Goal: Task Accomplishment & Management: Use online tool/utility

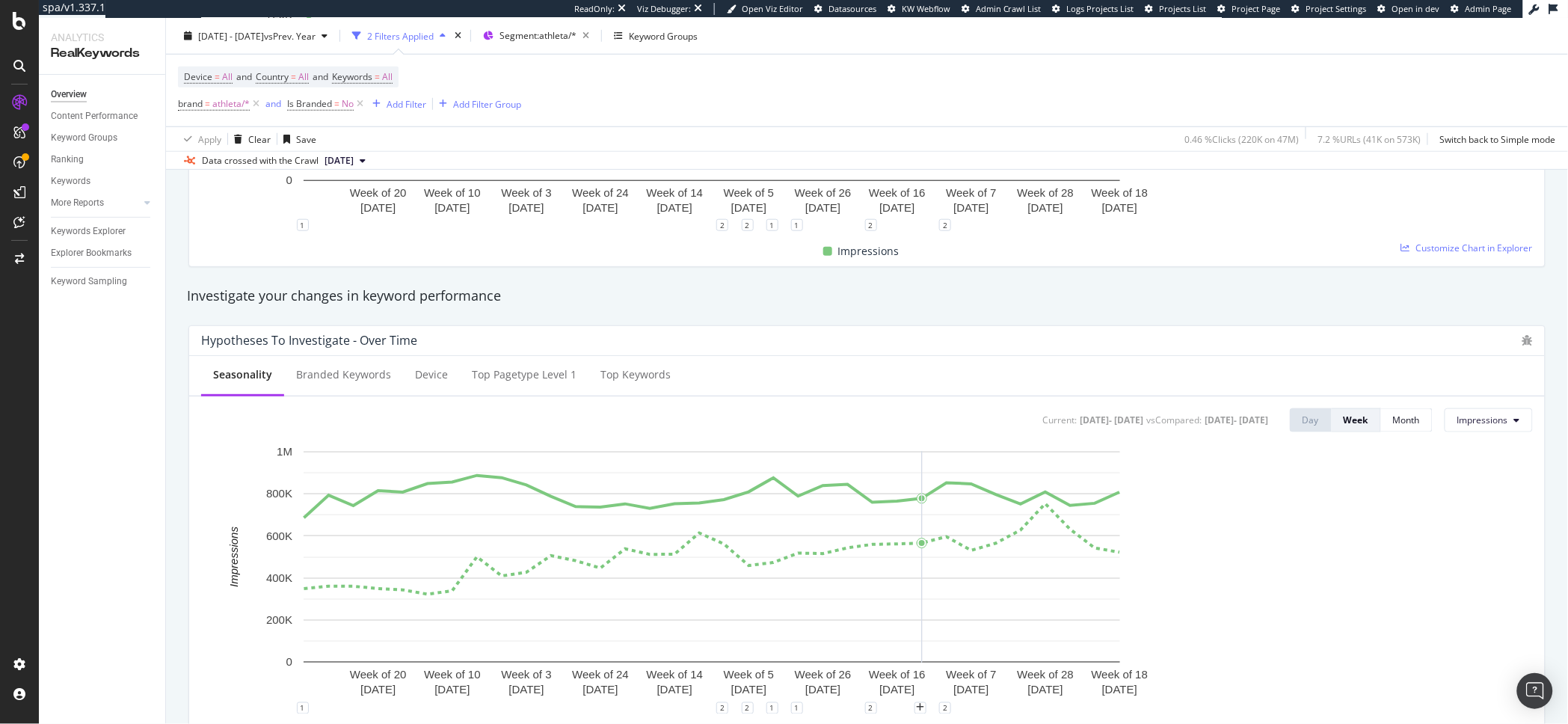
scroll to position [421, 0]
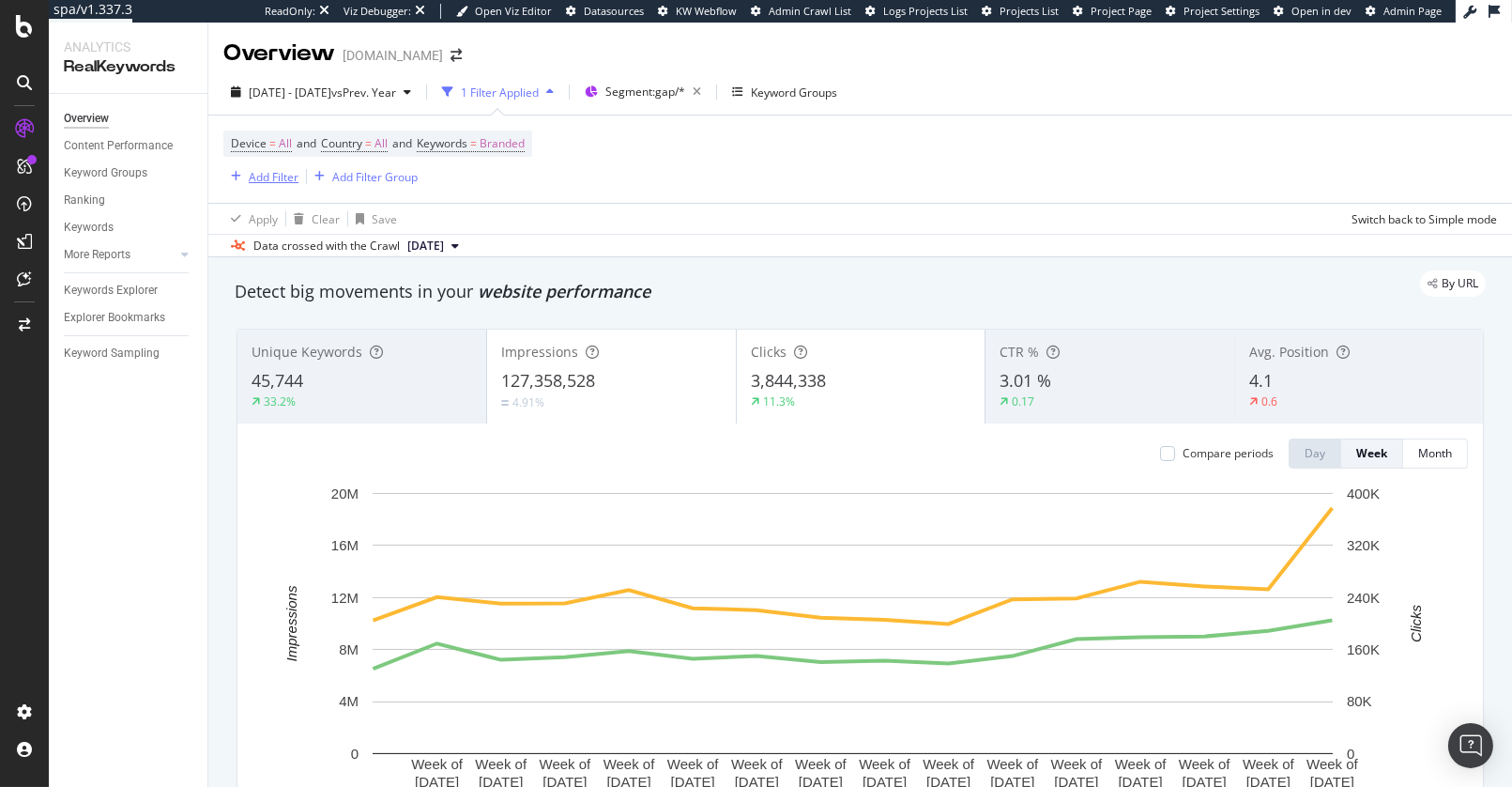
click at [298, 179] on div "Add Filter" at bounding box center [273, 177] width 50 height 16
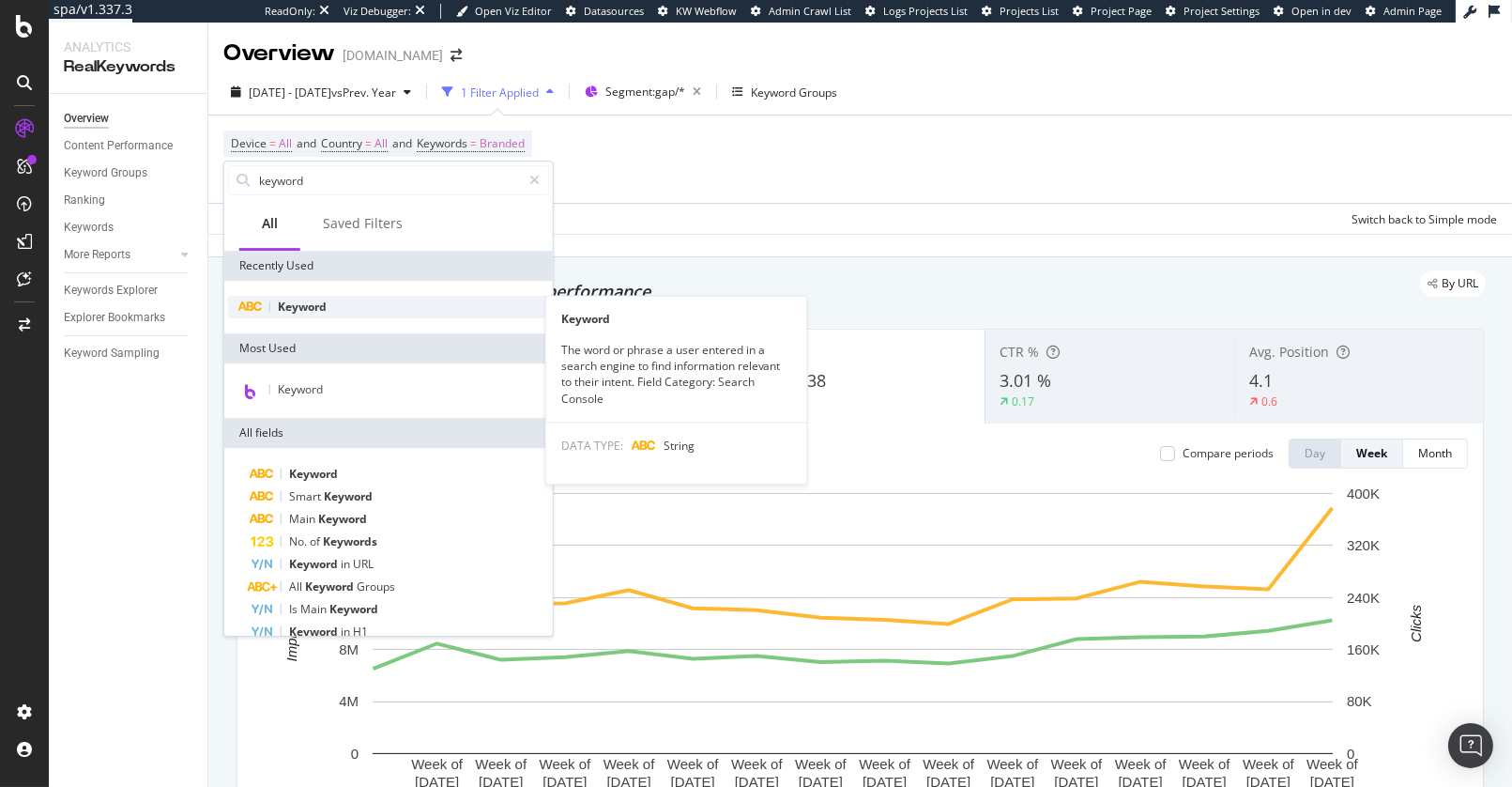
type input "keyword"
click at [306, 314] on div "Keyword" at bounding box center [388, 307] width 321 height 22
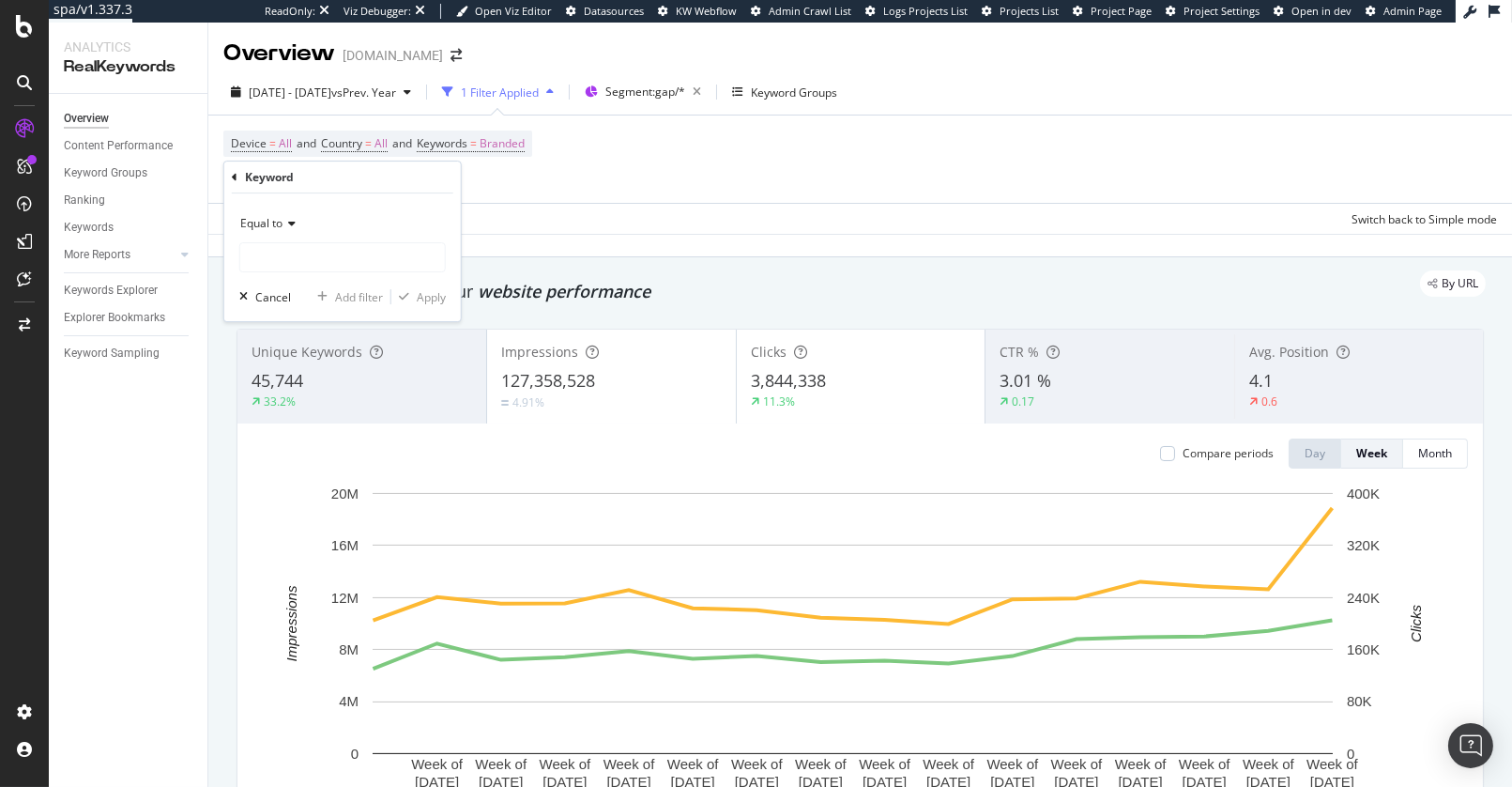
click at [289, 228] on icon at bounding box center [288, 224] width 13 height 12
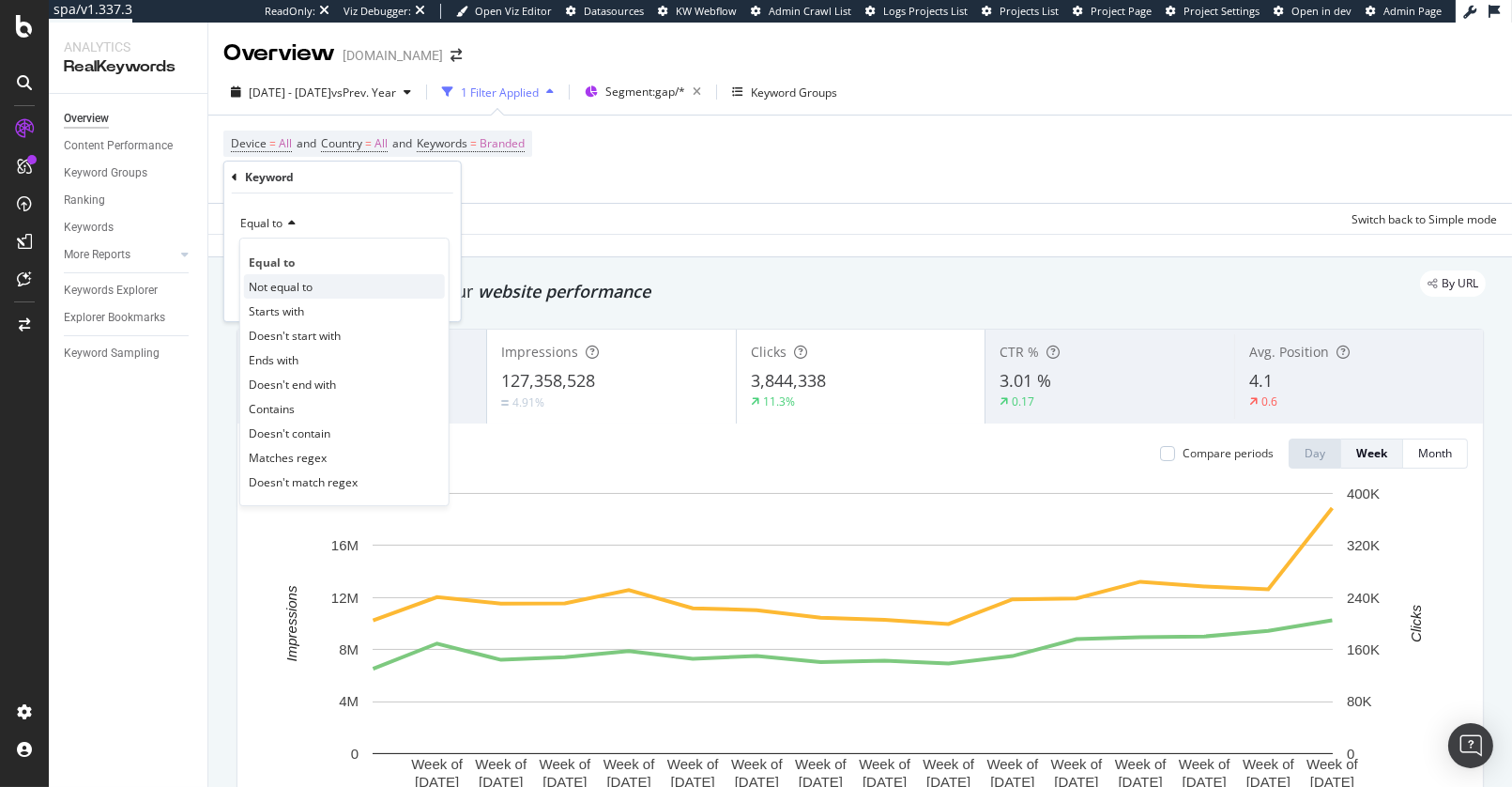
click at [283, 279] on span "Not equal to" at bounding box center [280, 287] width 63 height 16
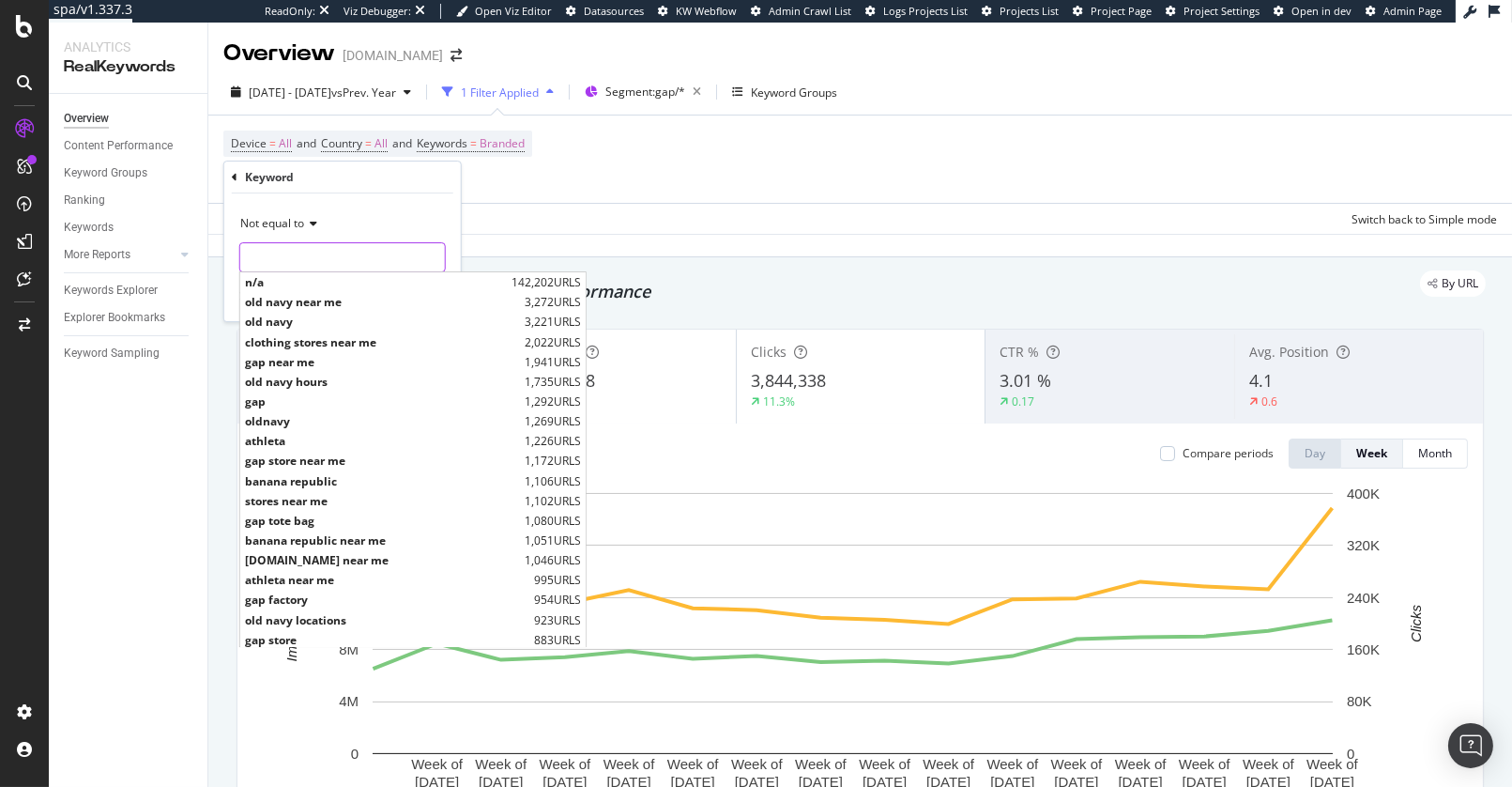
click at [294, 256] on input "text" at bounding box center [343, 257] width 205 height 30
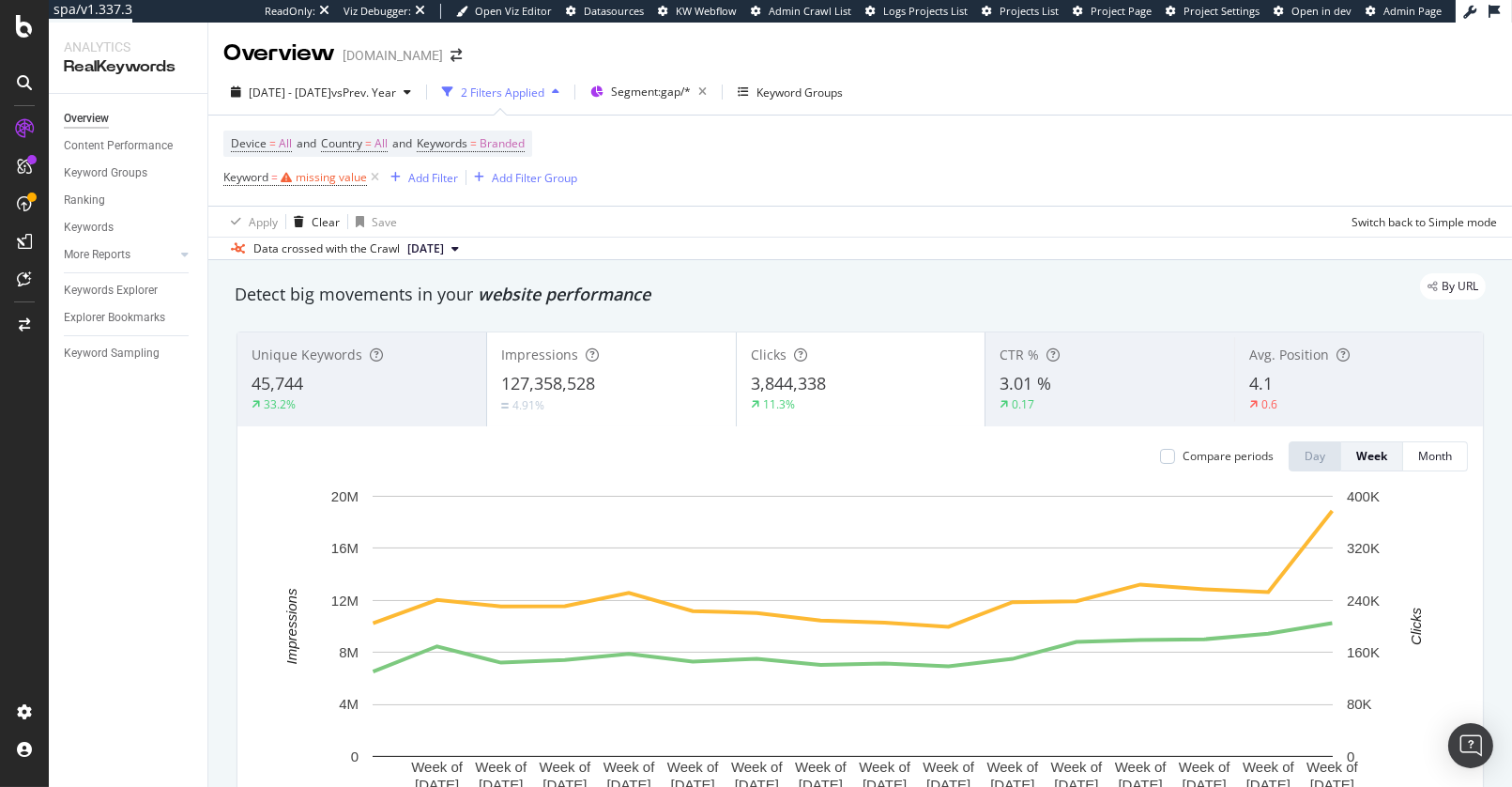
click at [505, 178] on div "Device = All and Country = All and Keywords = Branded Keyword = missing value A…" at bounding box center [400, 161] width 354 height 61
click at [385, 175] on div "button" at bounding box center [395, 178] width 25 height 12
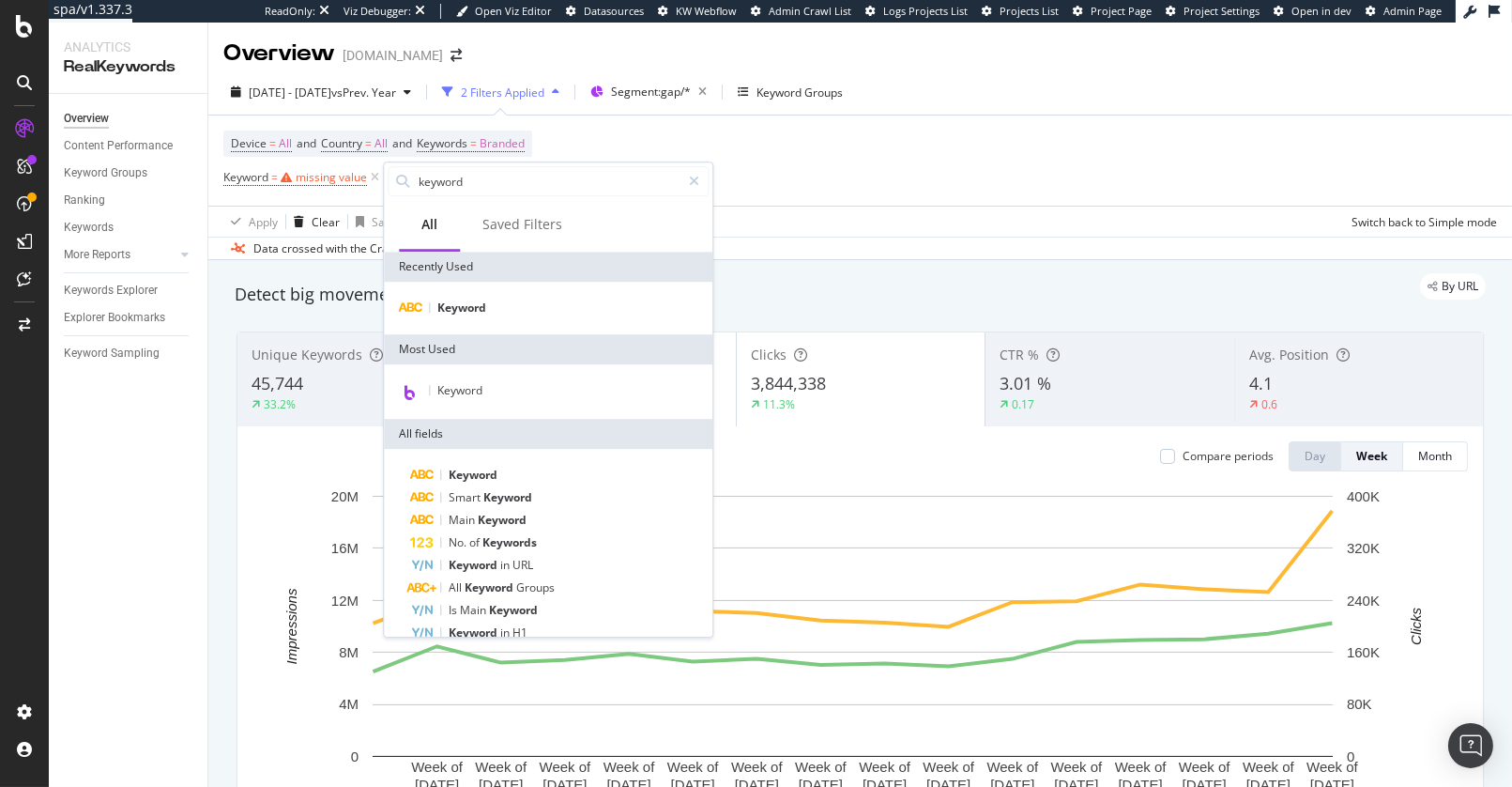
click at [758, 188] on div "Device = All and Country = All and Keywords = Branded Keyword = missing value A…" at bounding box center [860, 160] width 1274 height 90
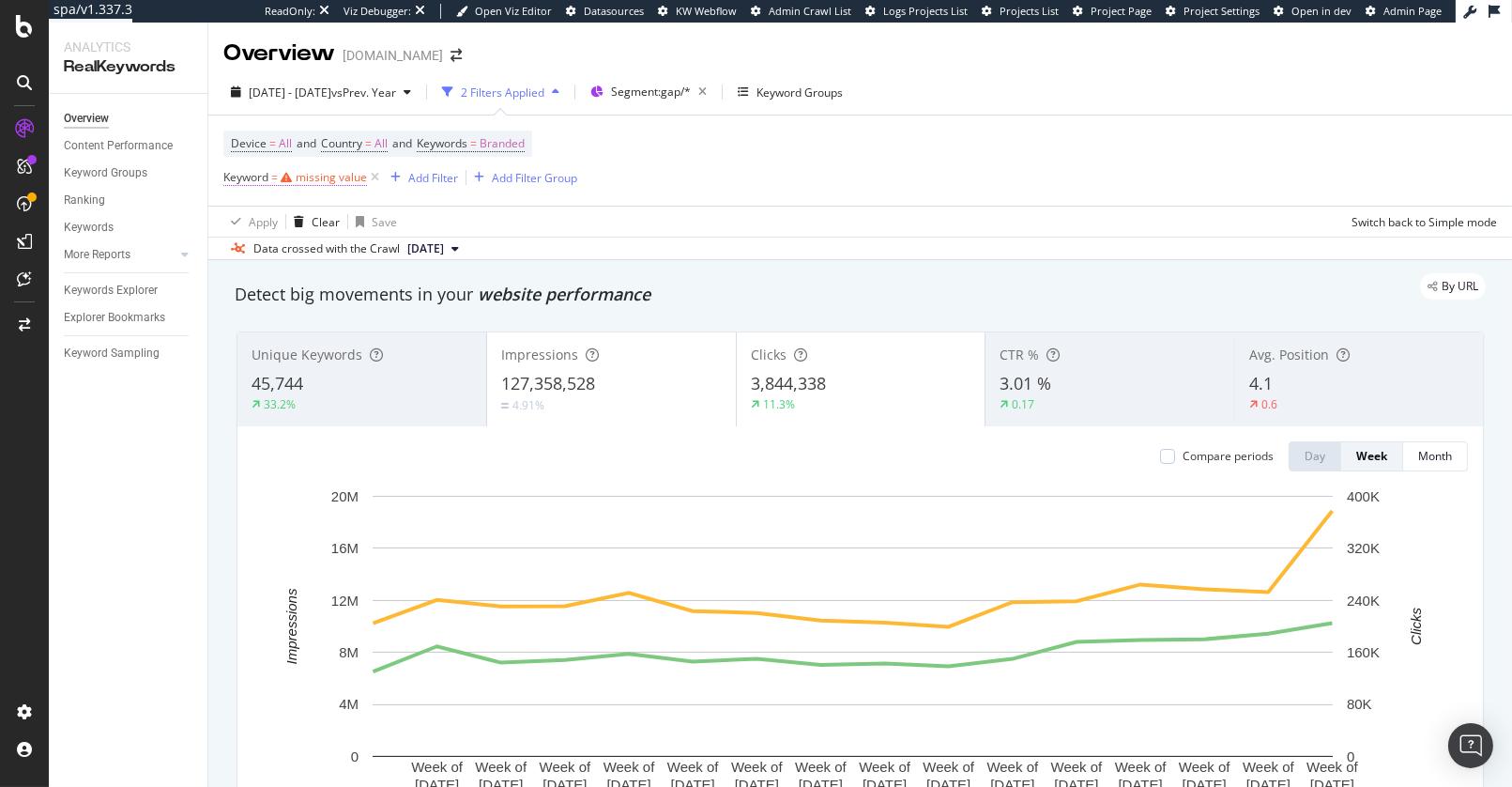
click at [333, 185] on div "missing value" at bounding box center [331, 177] width 71 height 16
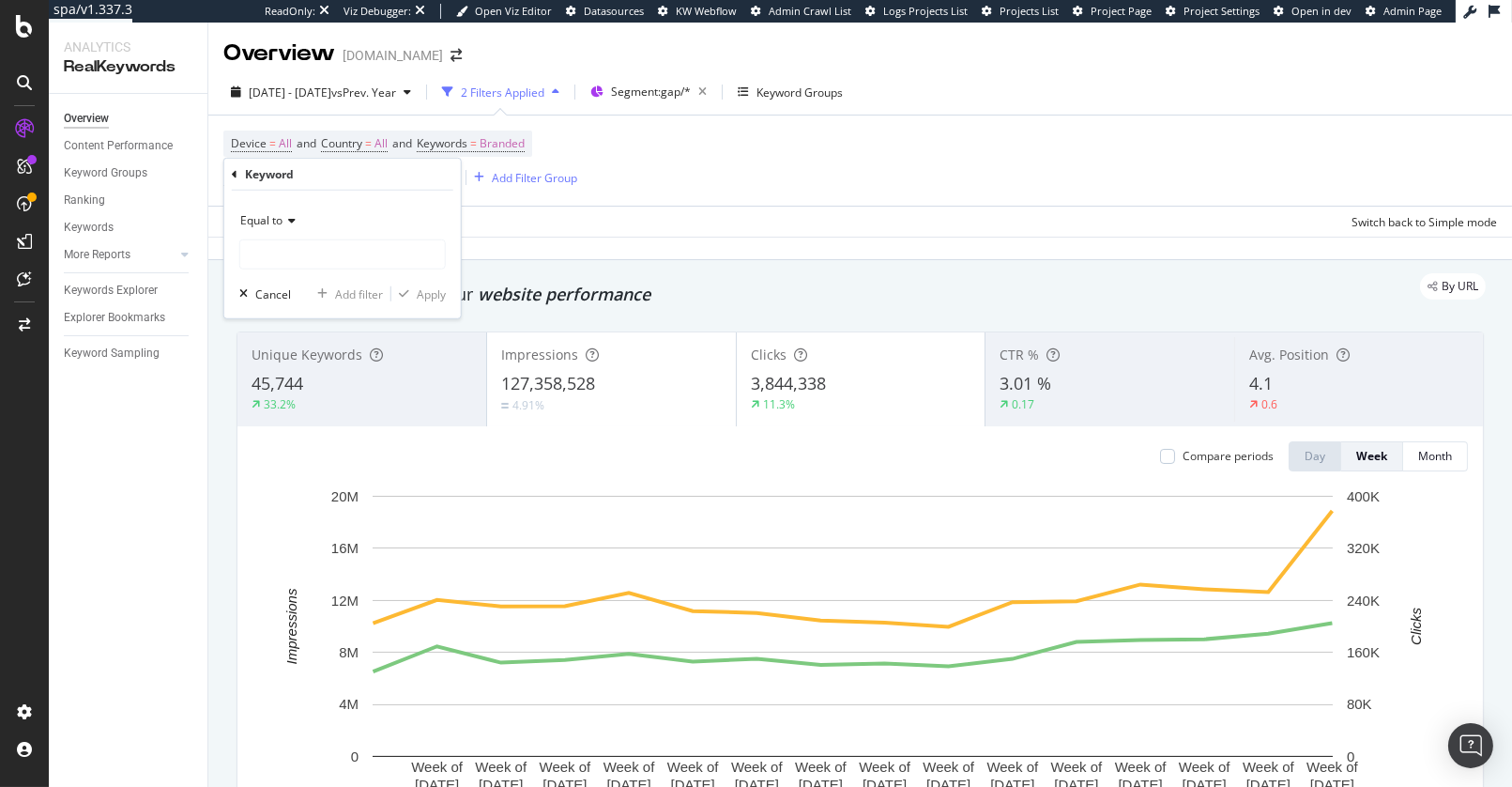
click at [282, 228] on div "Equal to" at bounding box center [343, 221] width 207 height 30
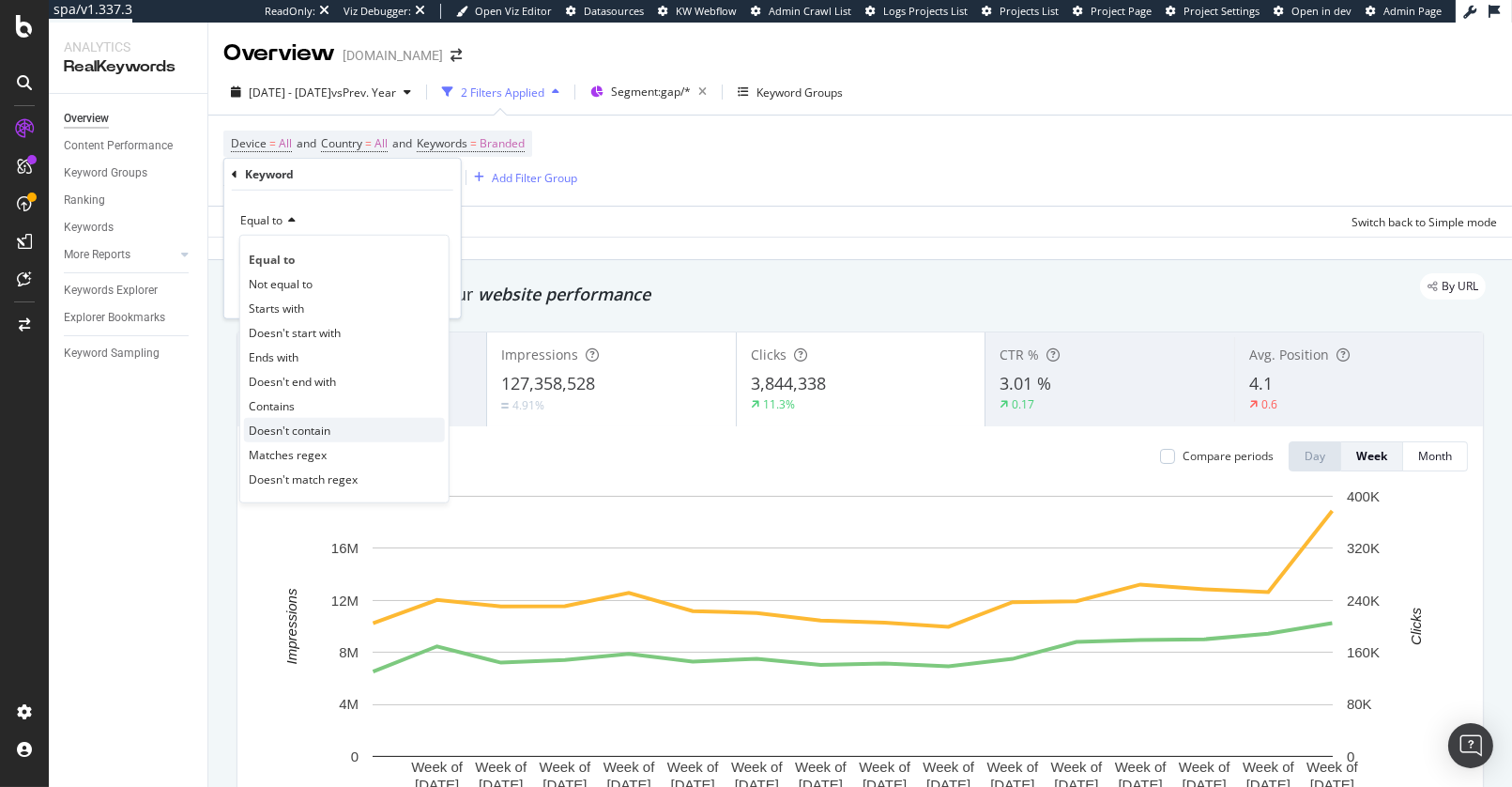
click at [306, 424] on span "Doesn't contain" at bounding box center [290, 430] width 82 height 16
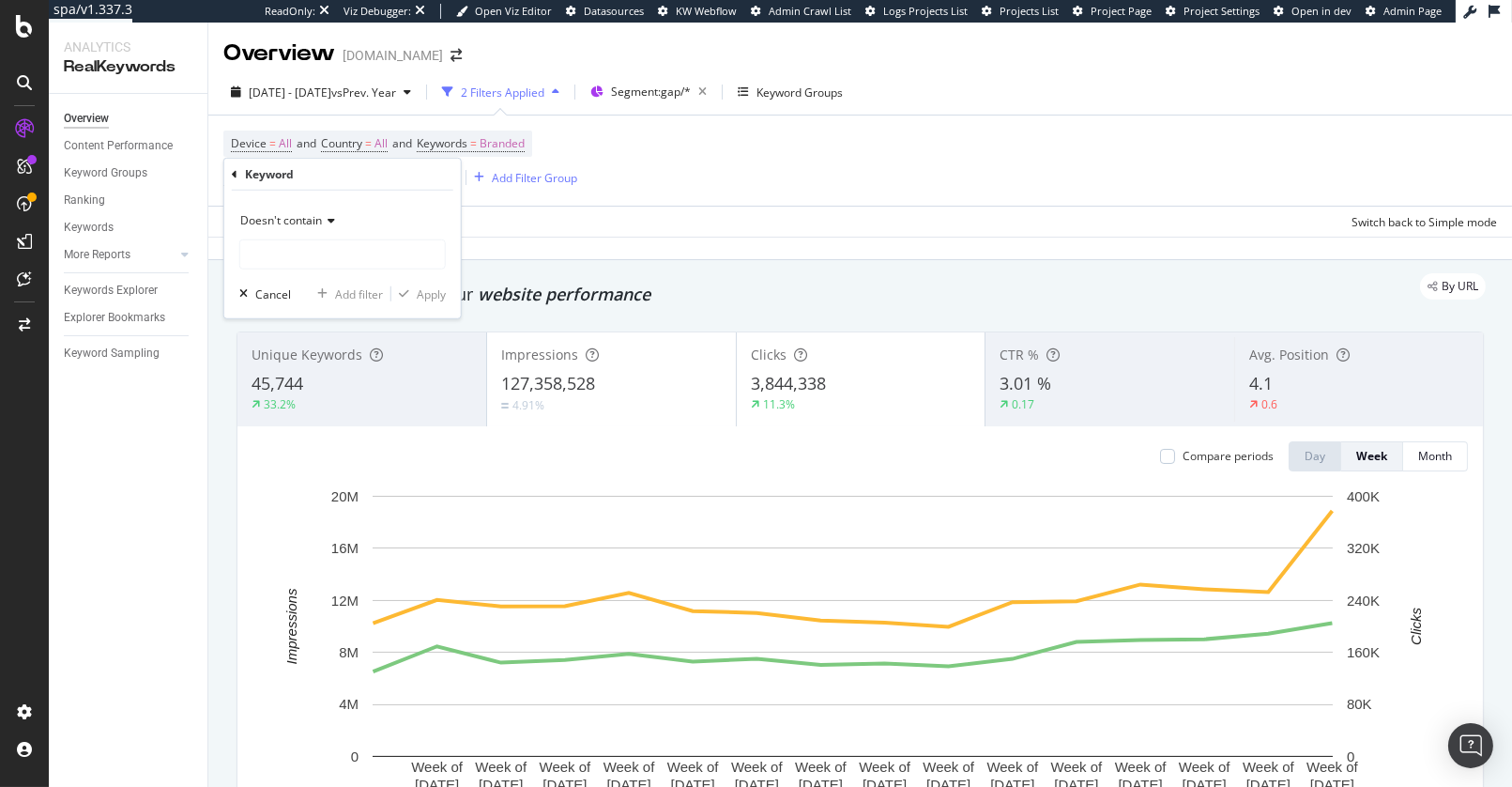
click at [293, 236] on div "Doesn't contain" at bounding box center [343, 237] width 207 height 63
click at [285, 246] on input "text" at bounding box center [343, 254] width 205 height 30
type input "A"
type input "athletic"
click at [433, 296] on div "Apply" at bounding box center [431, 293] width 29 height 16
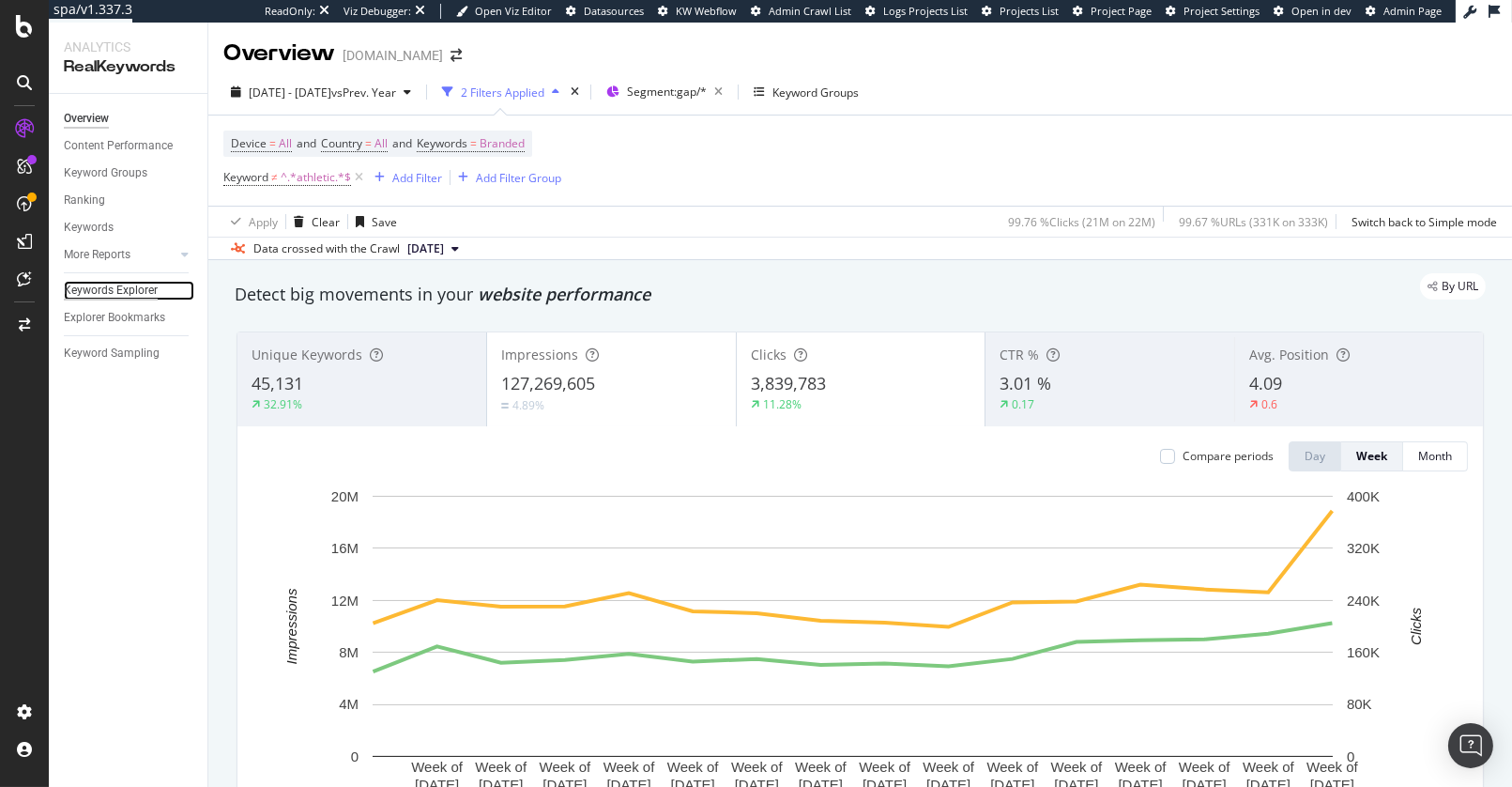
click at [143, 294] on div "Keywords Explorer" at bounding box center [110, 291] width 94 height 20
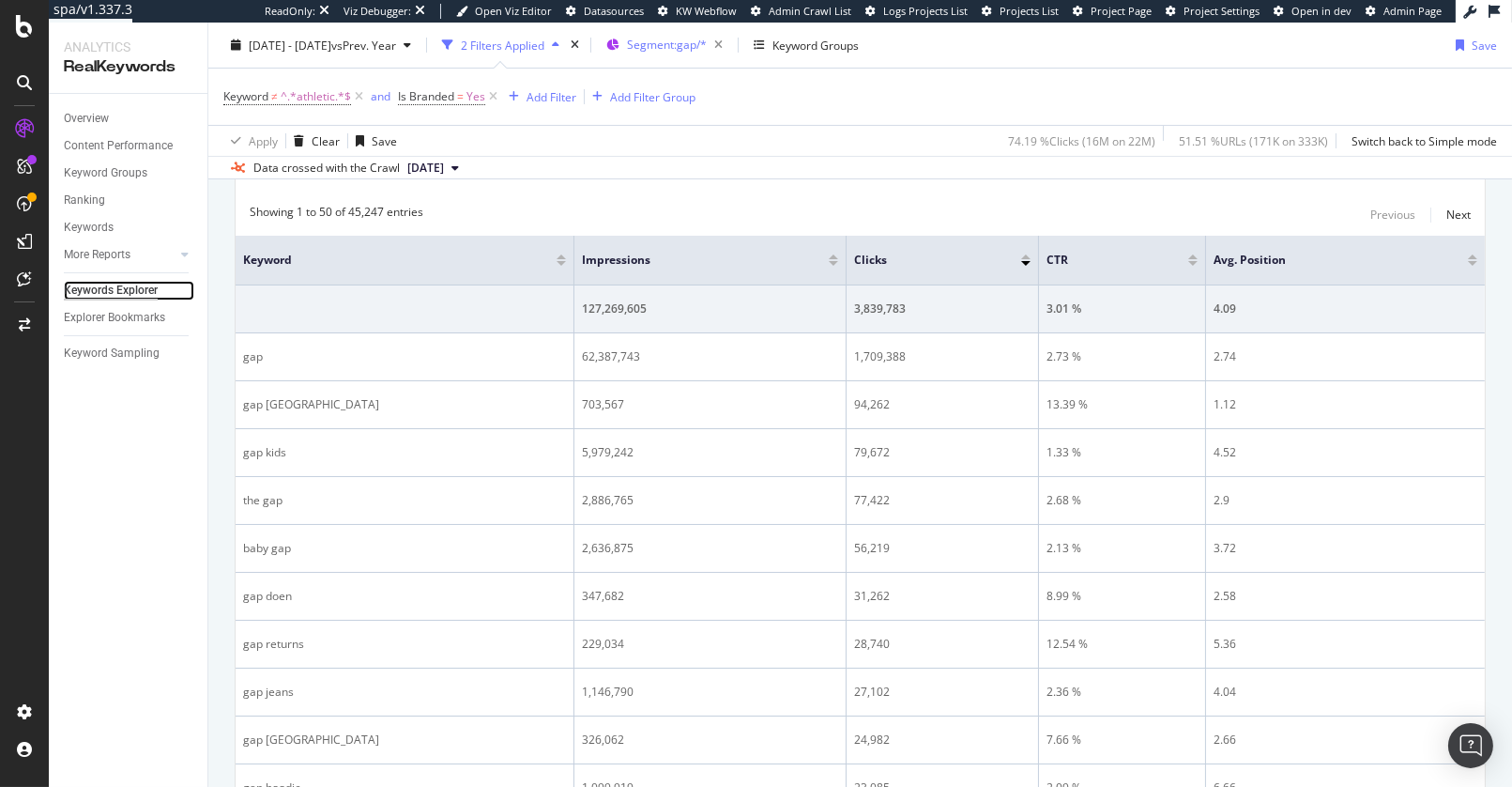
scroll to position [530, 0]
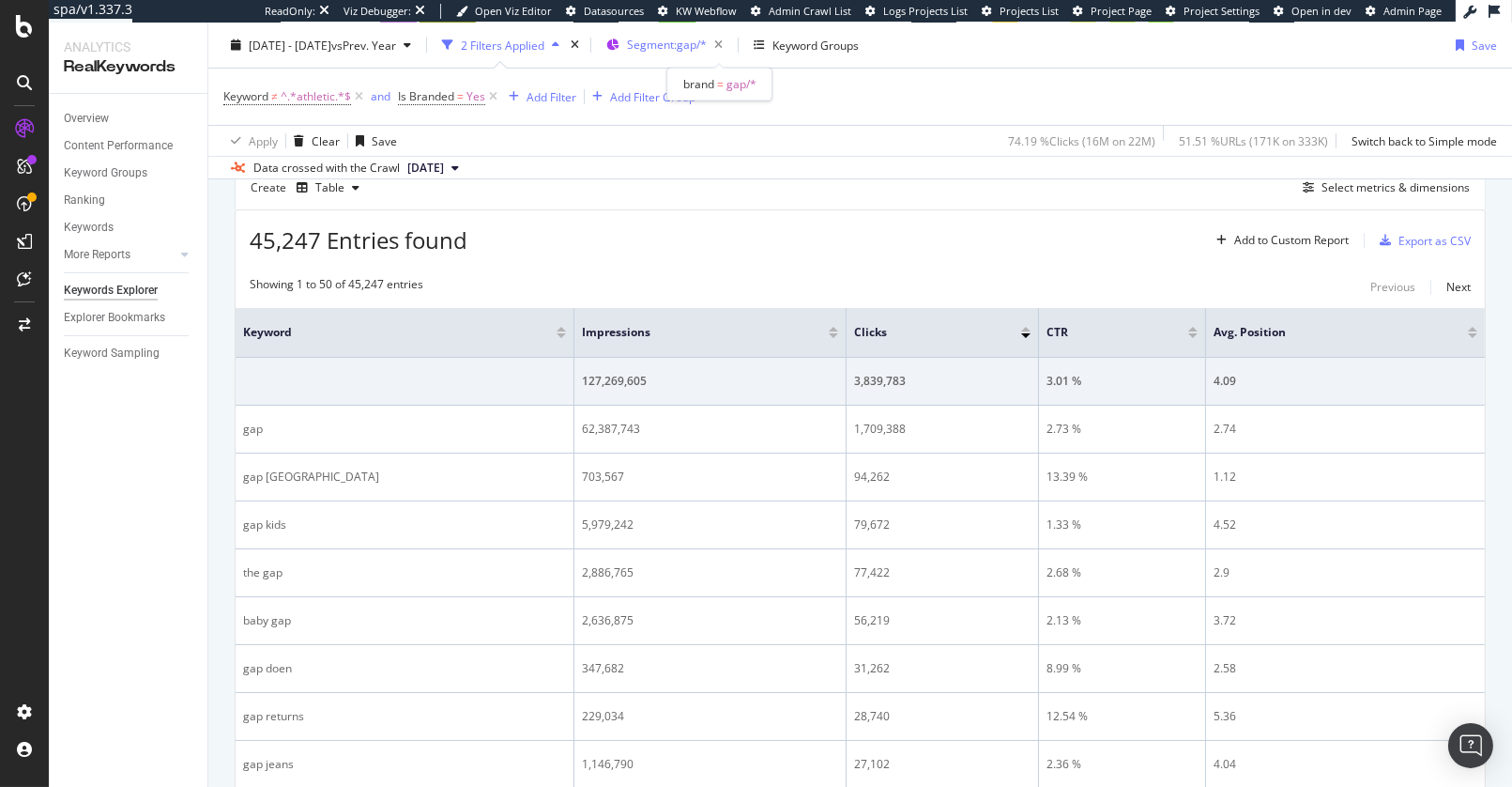
click at [707, 45] on span "Segment: gap/*" at bounding box center [667, 45] width 80 height 16
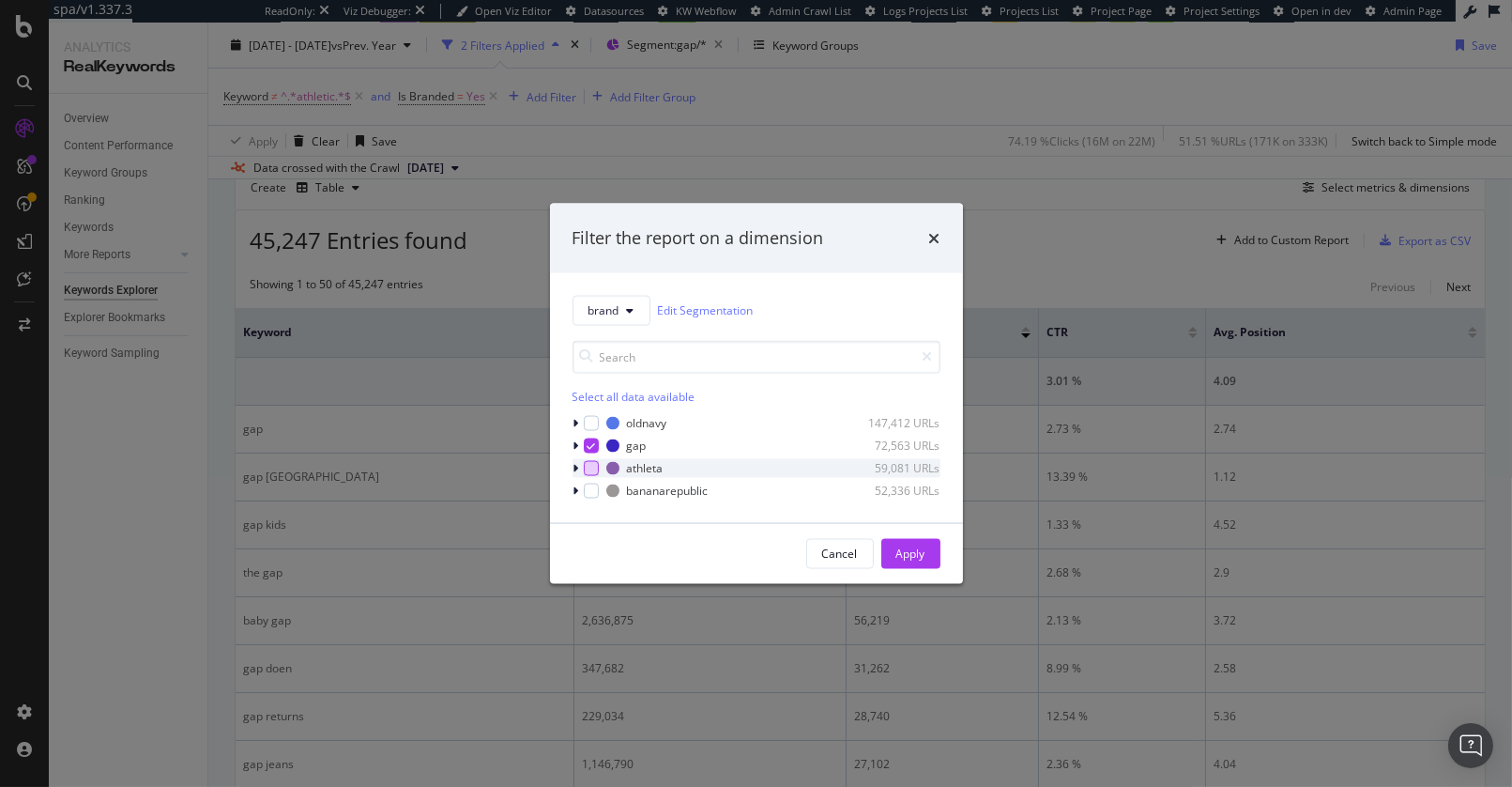
click at [593, 474] on div "modal" at bounding box center [591, 467] width 15 height 15
click at [593, 440] on icon "modal" at bounding box center [591, 445] width 9 height 10
click at [896, 561] on div "Apply" at bounding box center [911, 553] width 29 height 28
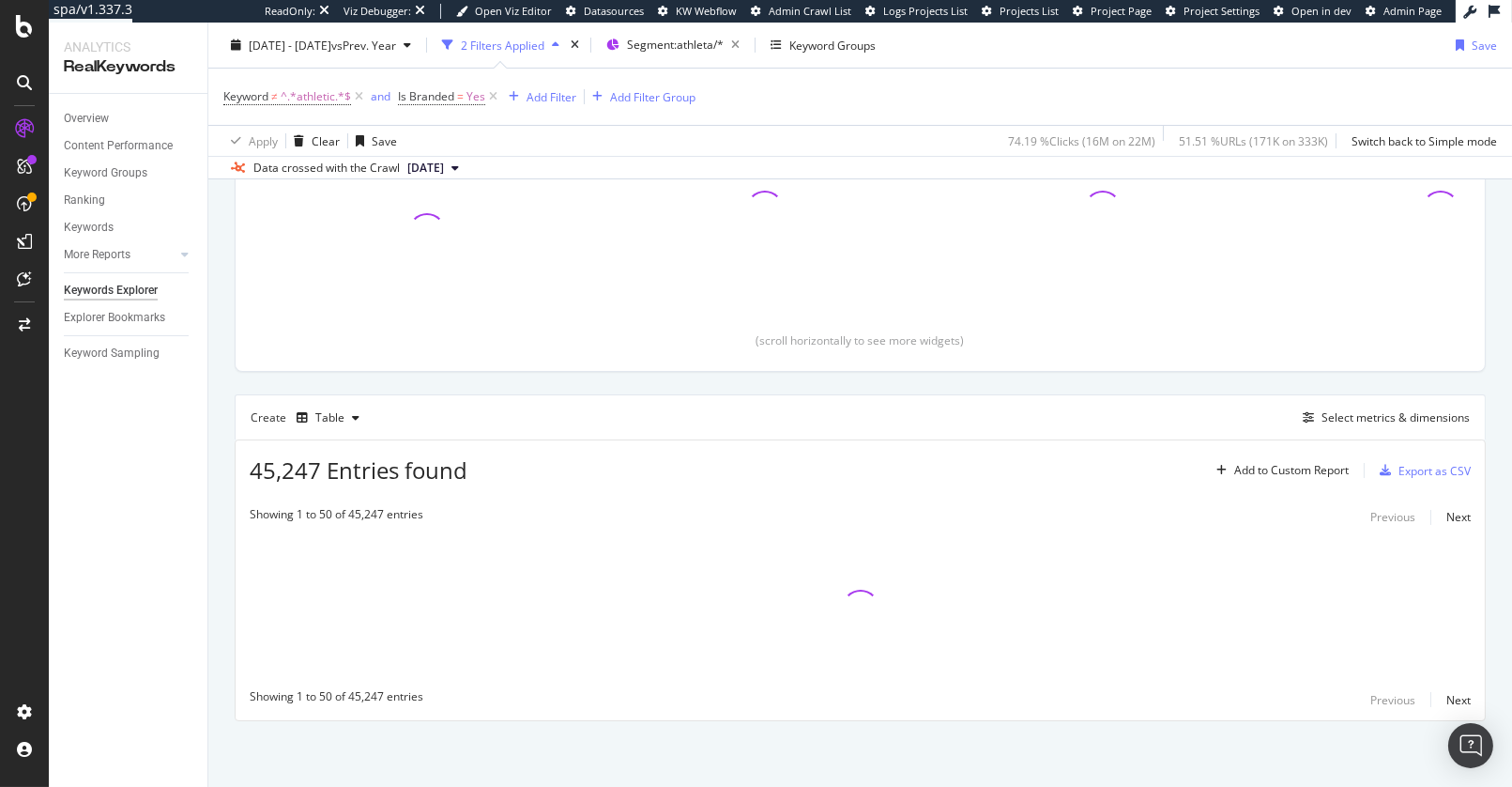
scroll to position [298, 0]
click at [98, 110] on div "Overview" at bounding box center [86, 119] width 45 height 20
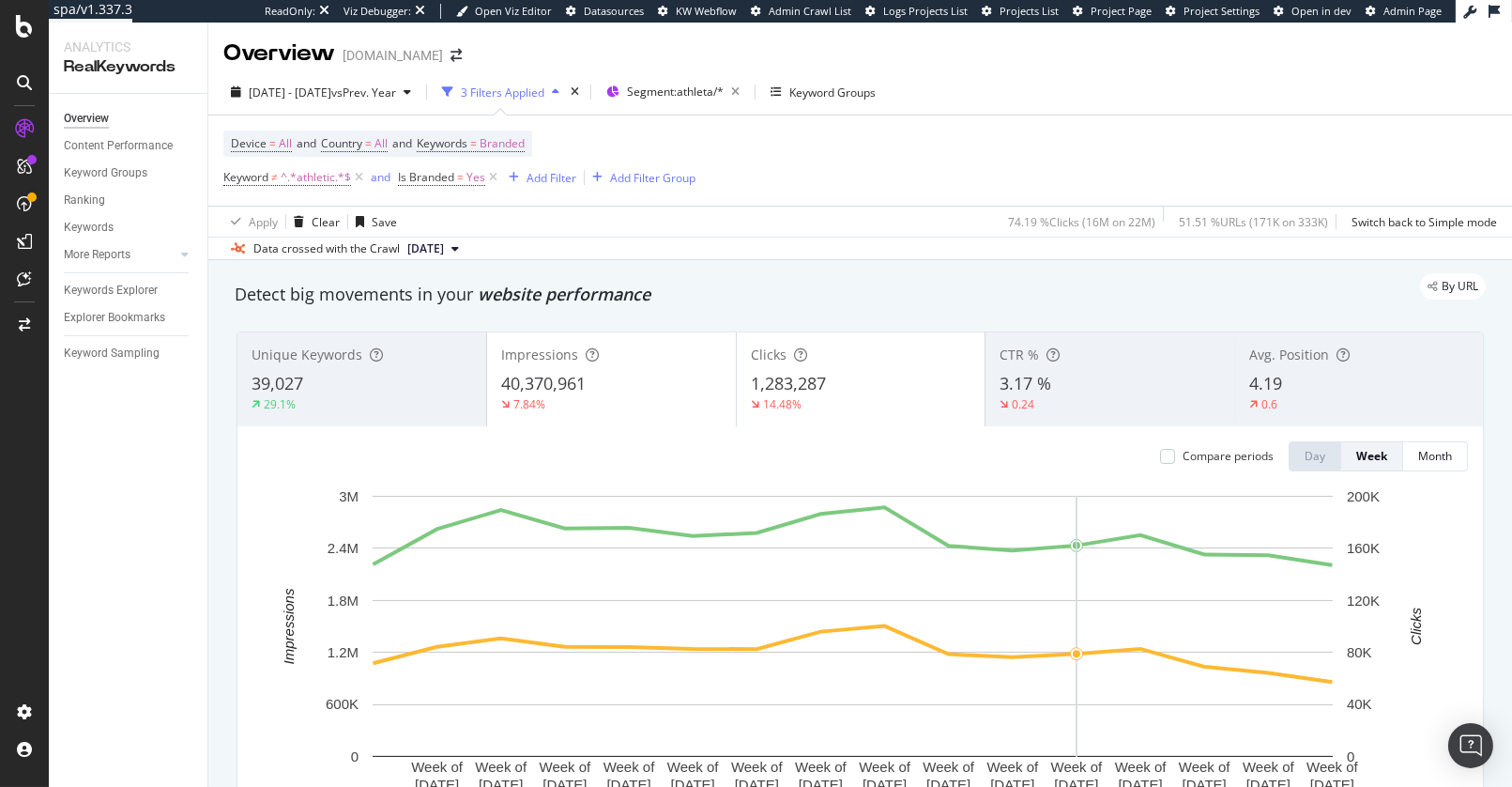
click at [1198, 104] on div "2025 May. 6th - Aug. 23rd vs Prev. Year 3 Filters Applied Segment: athleta/* Ke…" at bounding box center [861, 96] width 1304 height 37
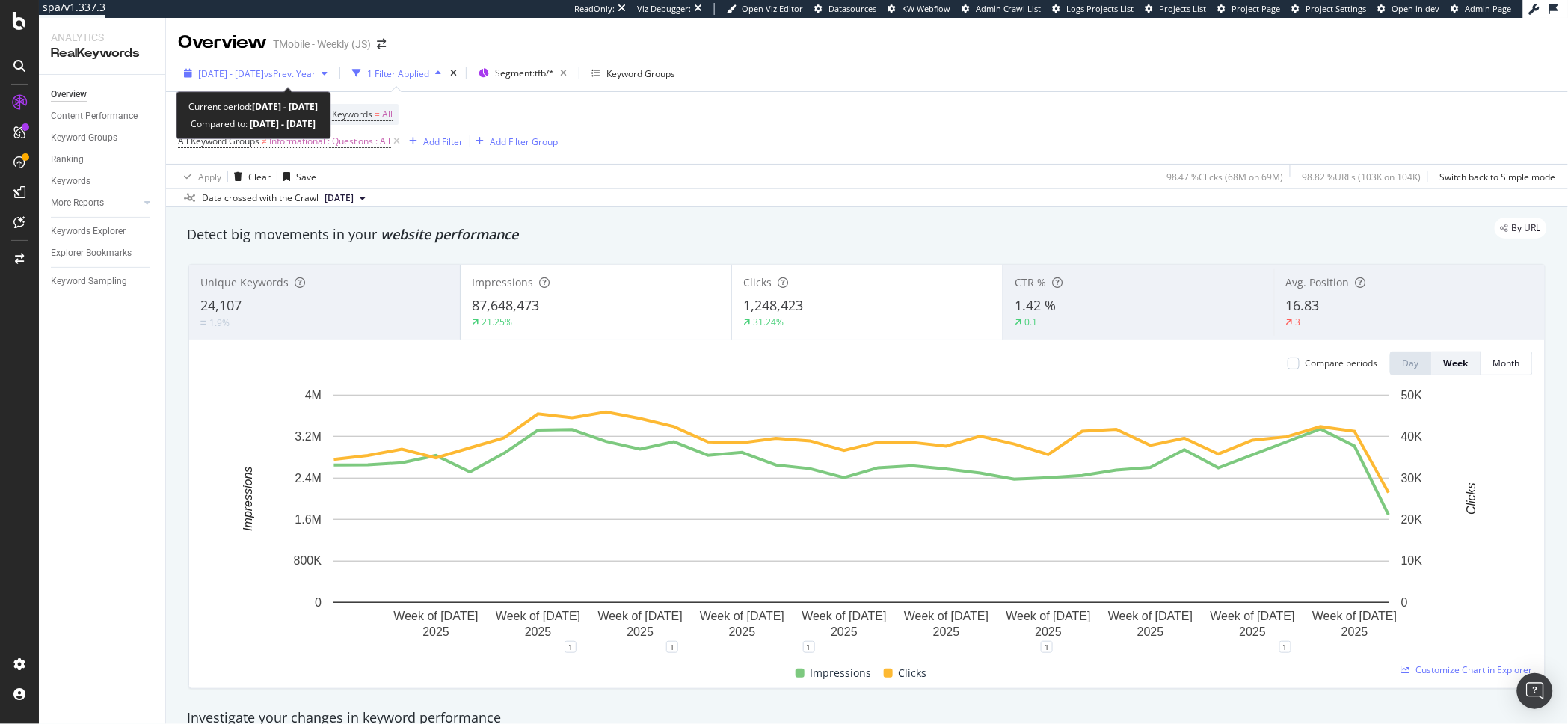
click at [264, 76] on span "2024 Dec. 30th - 2025 Aug. 7th" at bounding box center [231, 74] width 66 height 12
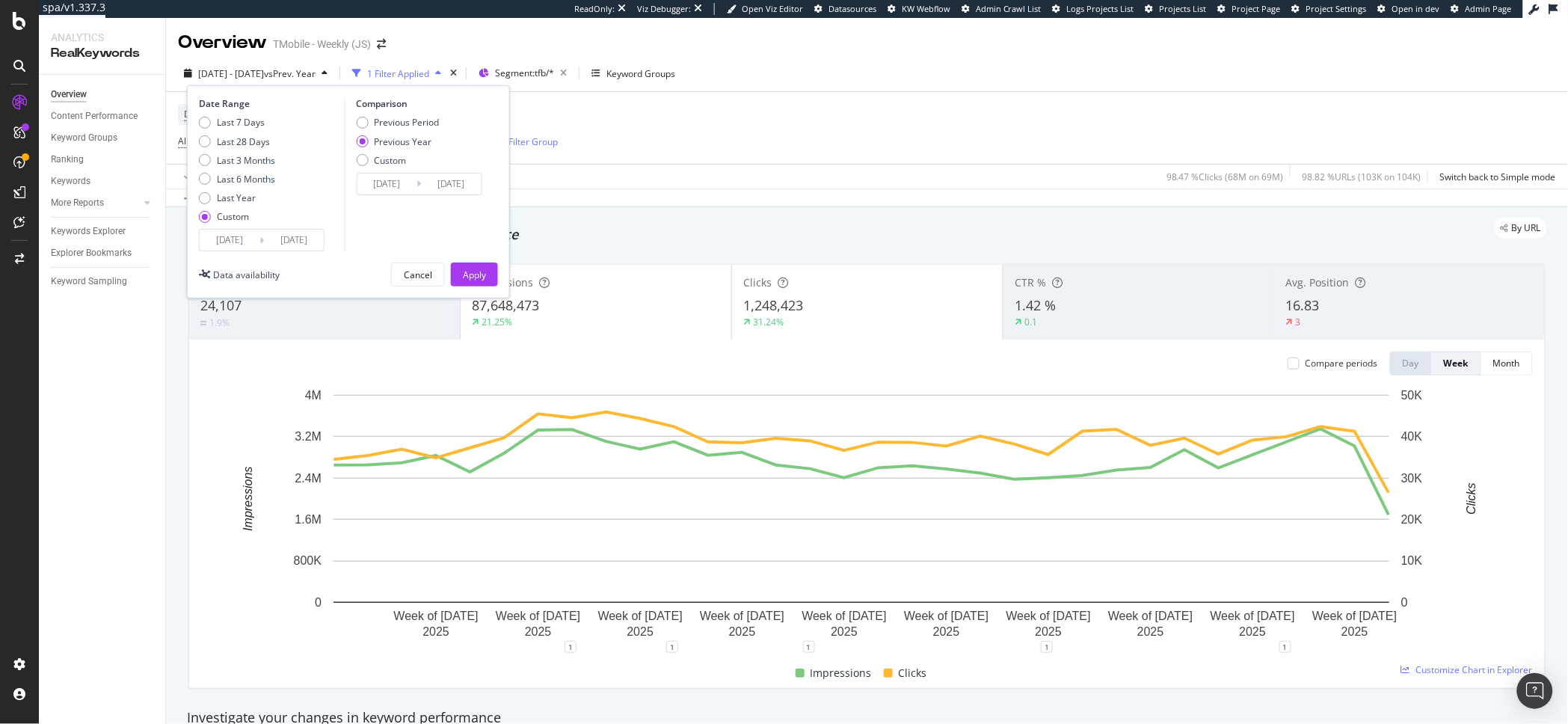
click at [222, 249] on input "2024/12/30" at bounding box center [229, 240] width 60 height 21
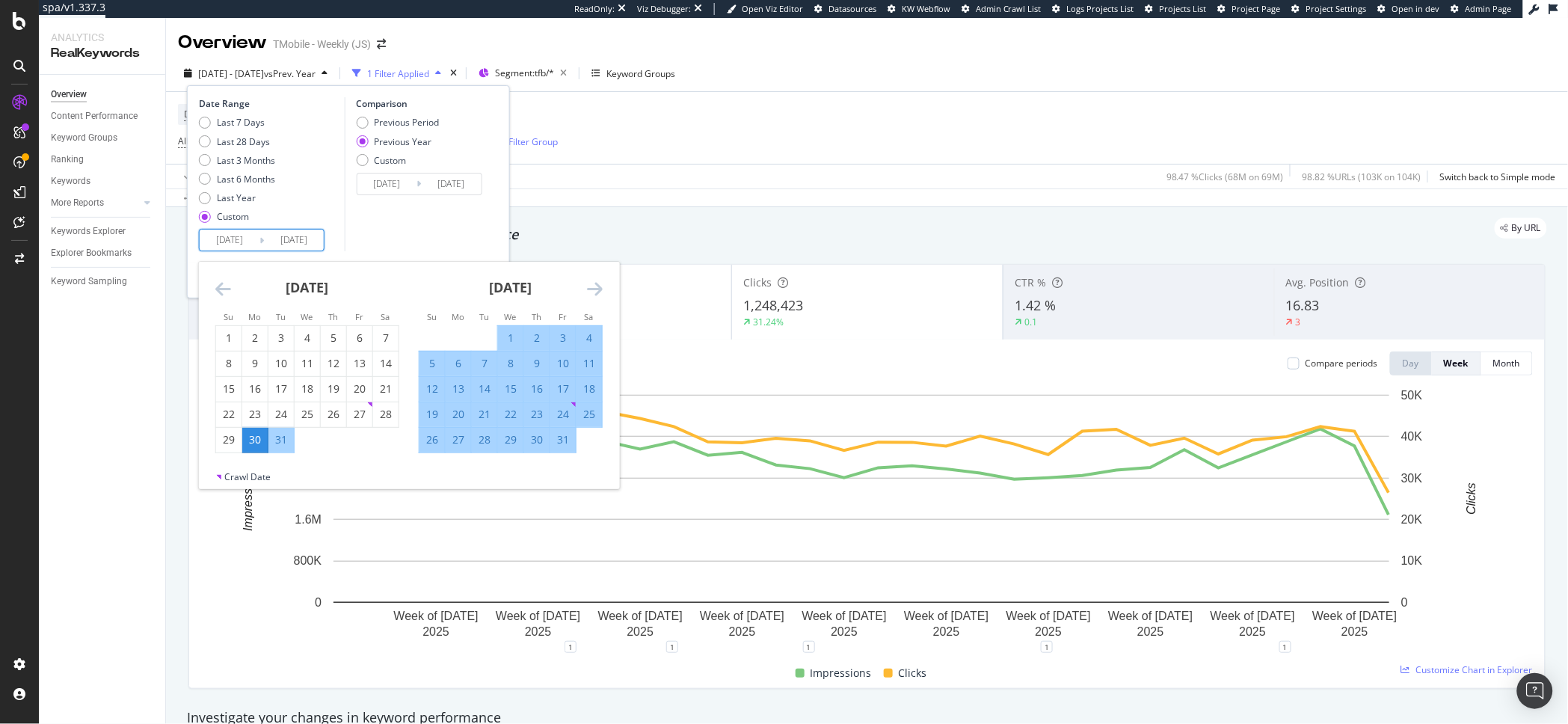
click at [218, 285] on icon "Move backward to switch to the previous month." at bounding box center [223, 289] width 16 height 18
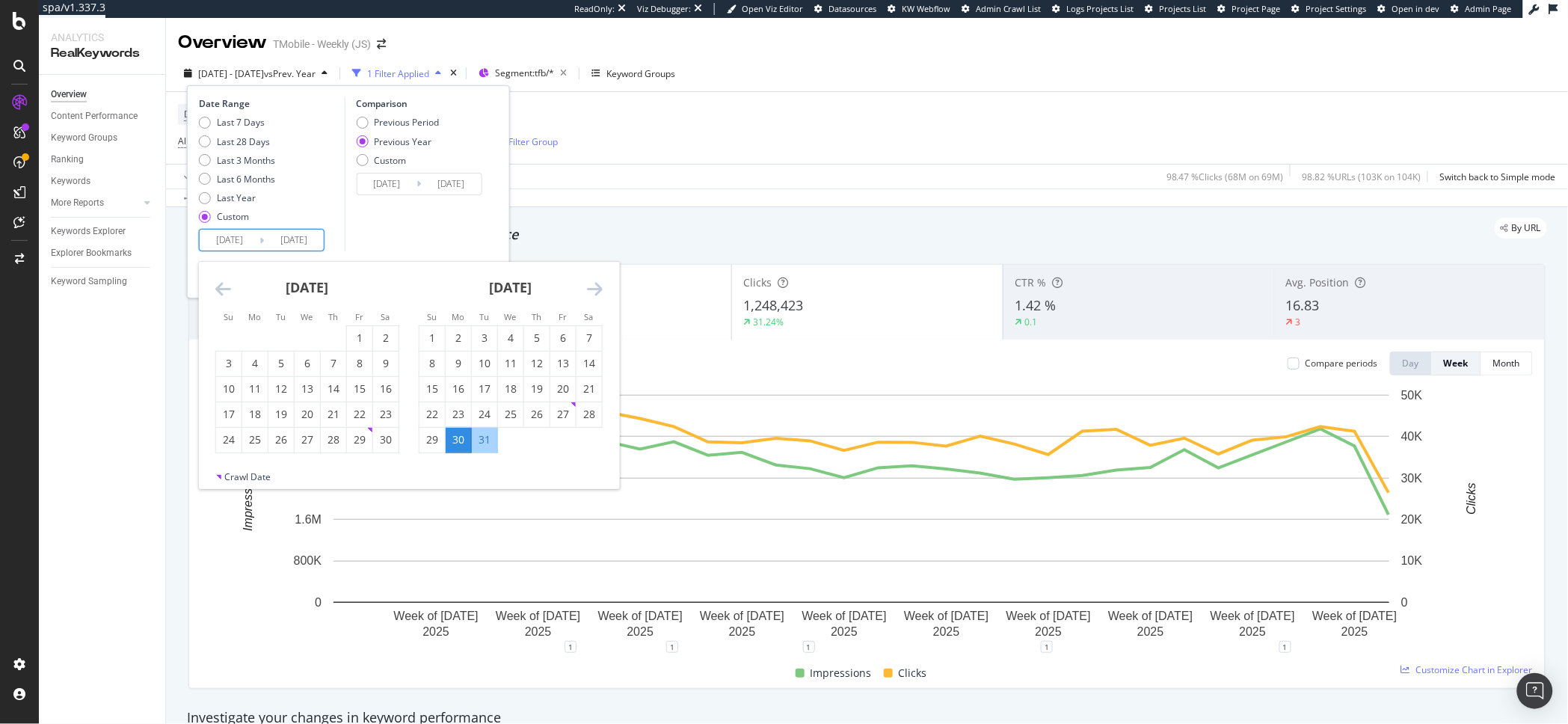
click at [218, 285] on icon "Move backward to switch to the previous month." at bounding box center [223, 289] width 16 height 18
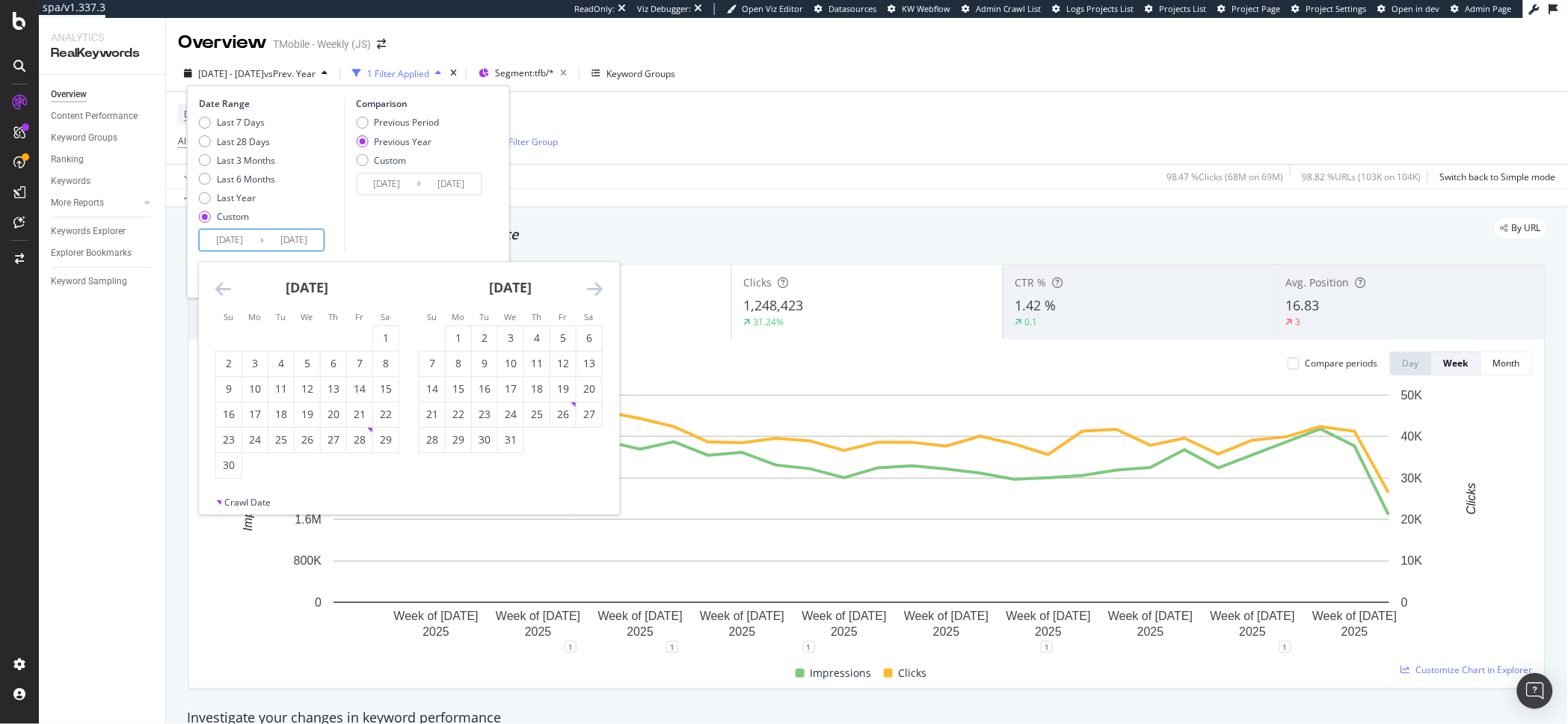
click at [218, 285] on icon "Move backward to switch to the previous month." at bounding box center [223, 289] width 16 height 18
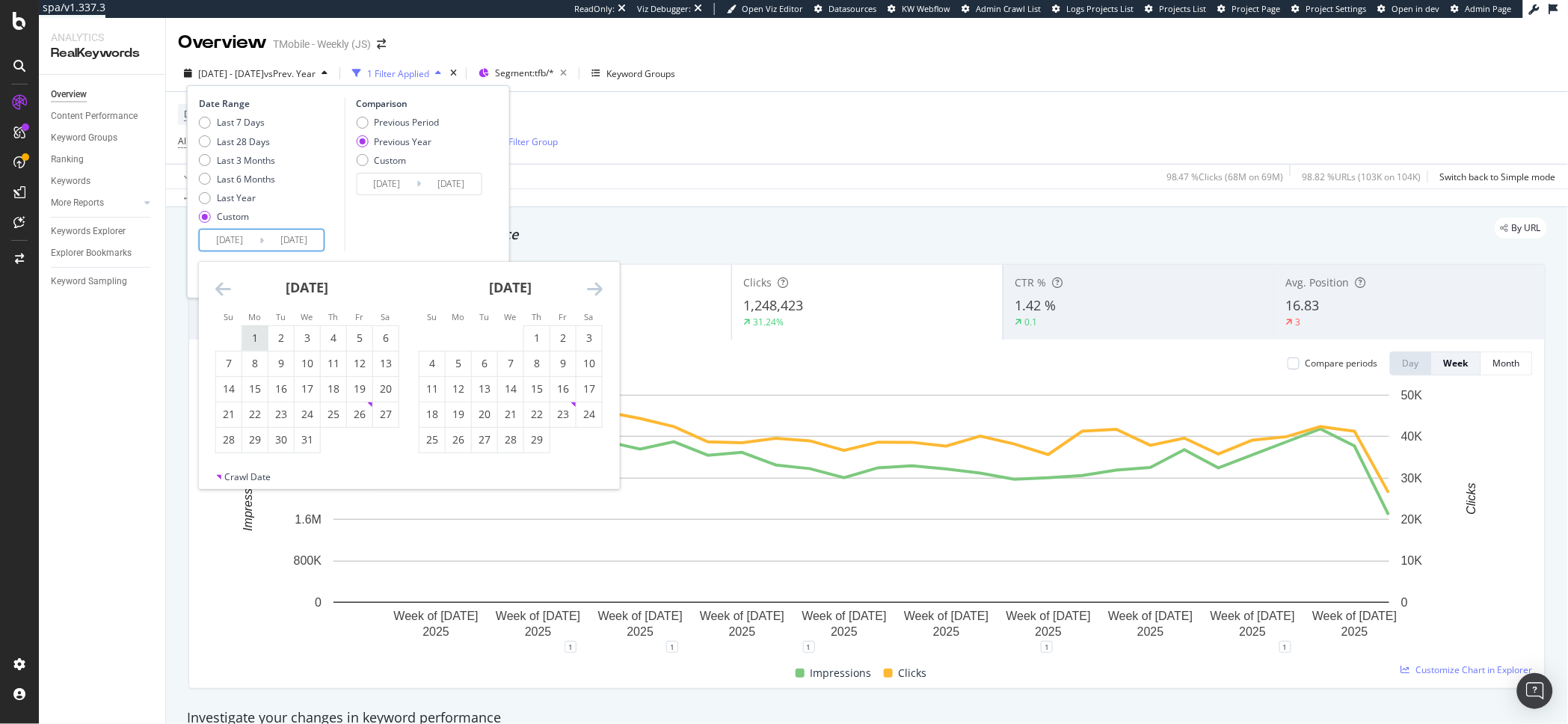
click at [255, 339] on div "1" at bounding box center [255, 338] width 26 height 15
type input "2024/01/01"
type input "2023/01/02"
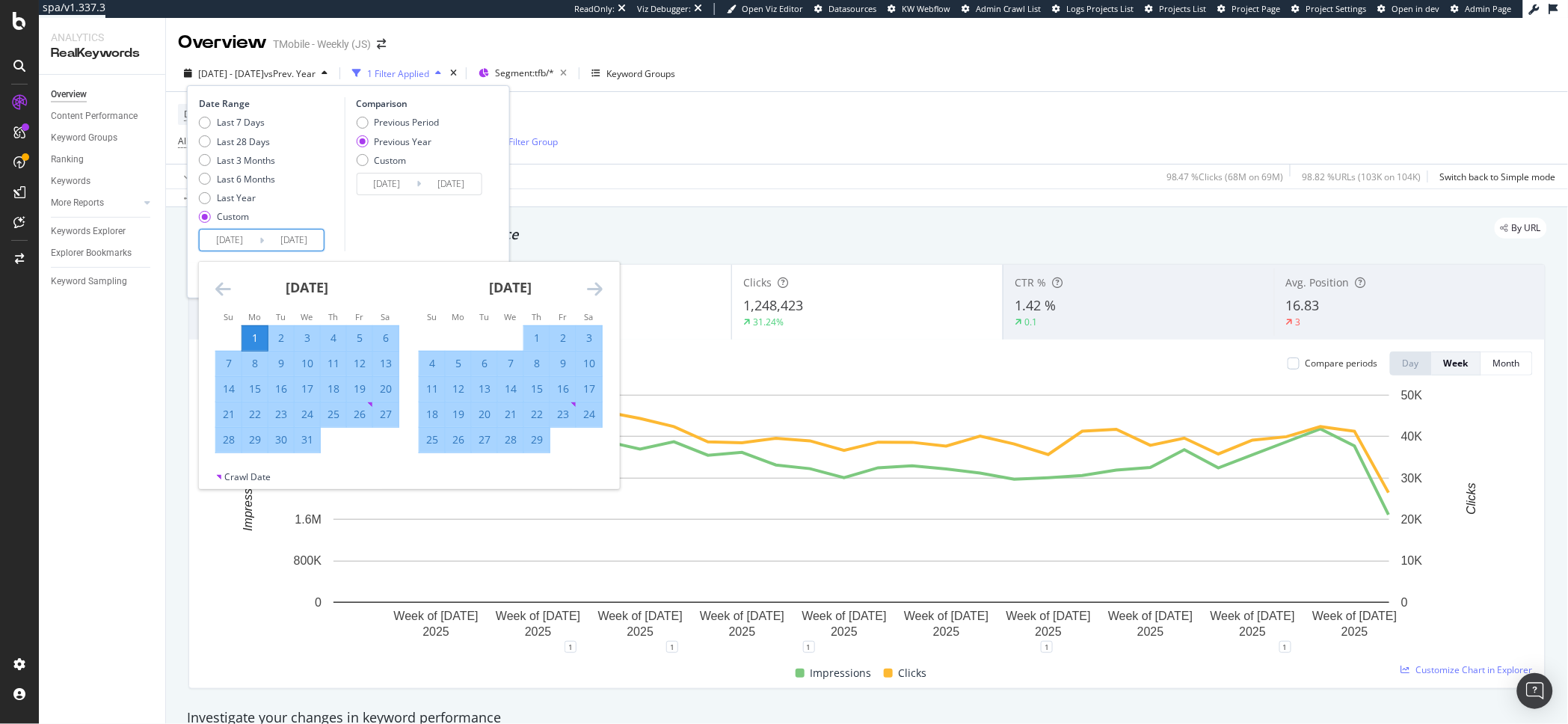
click at [433, 231] on div "Comparison Previous Period Previous Year Custom 2023/01/02 Navigate forward to …" at bounding box center [414, 174] width 142 height 154
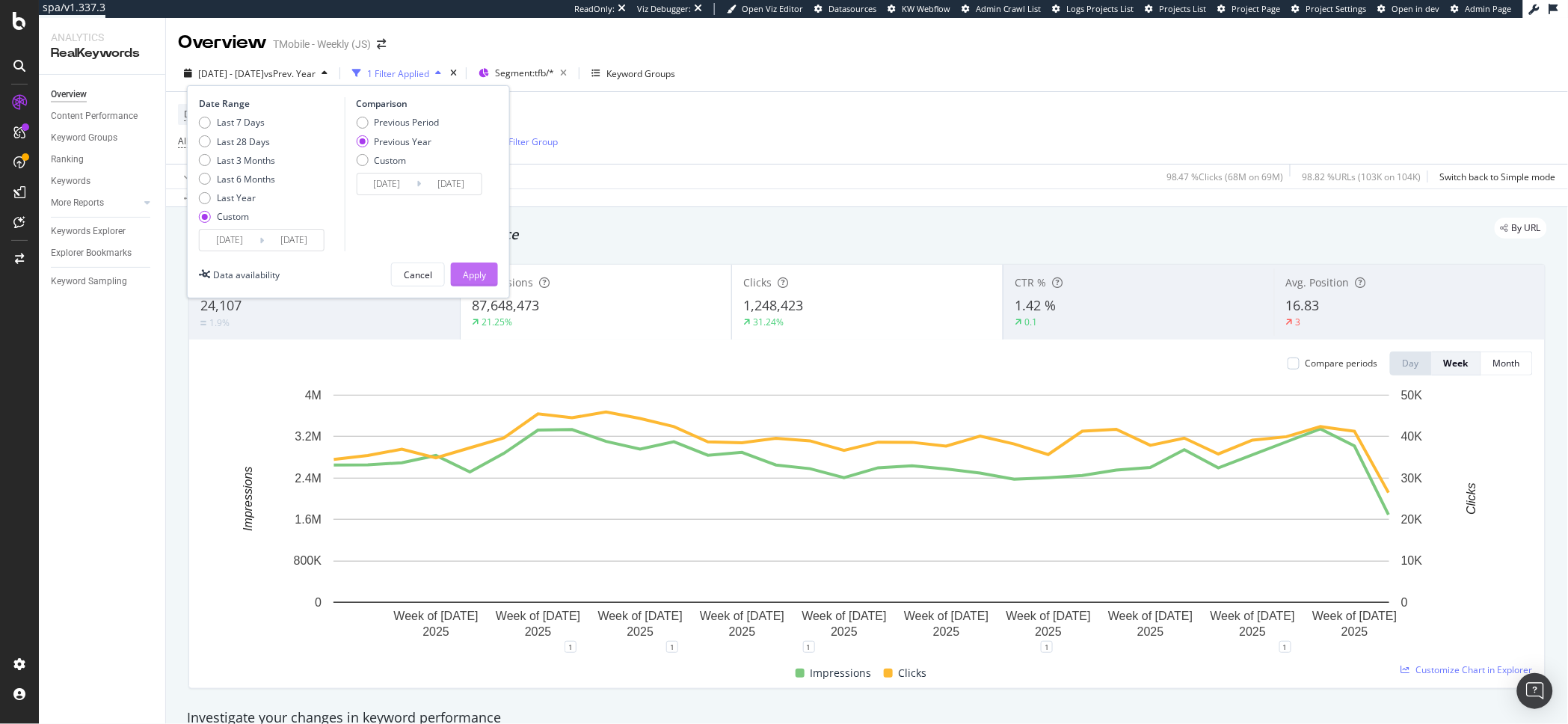
click at [481, 269] on div "Apply" at bounding box center [474, 275] width 23 height 12
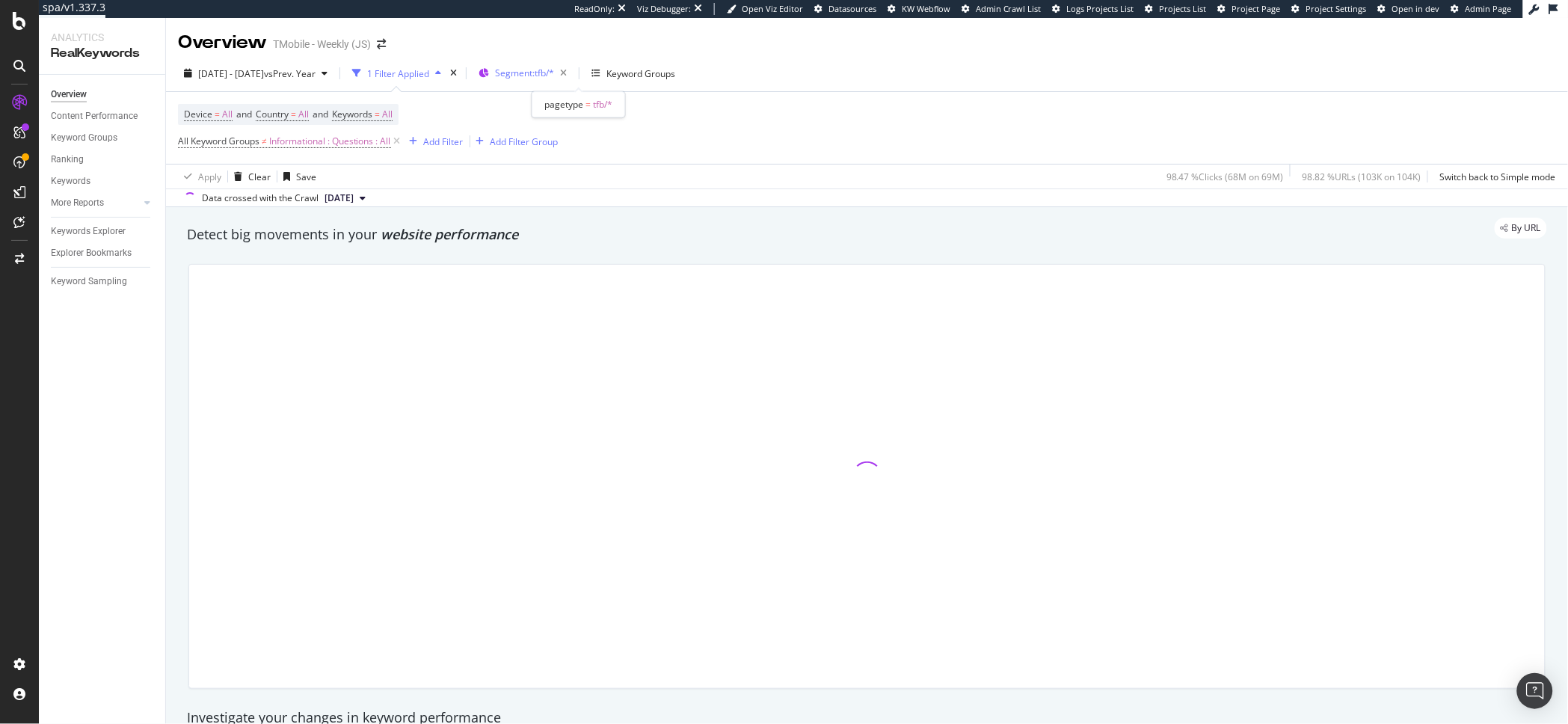
click at [554, 75] on span "Segment: tfb/*" at bounding box center [525, 73] width 59 height 12
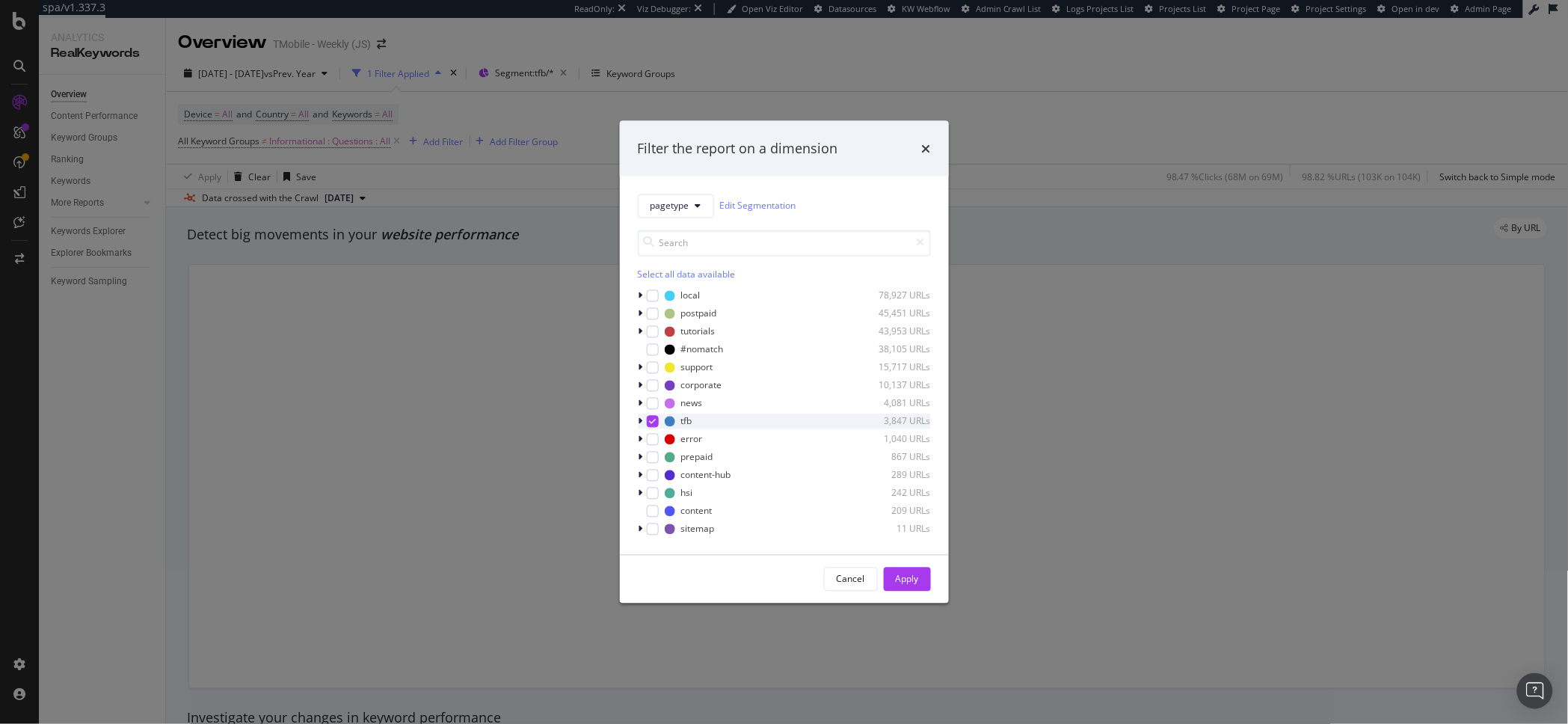
click at [657, 421] on div "modal" at bounding box center [652, 421] width 12 height 12
click at [909, 582] on div "Apply" at bounding box center [907, 579] width 23 height 12
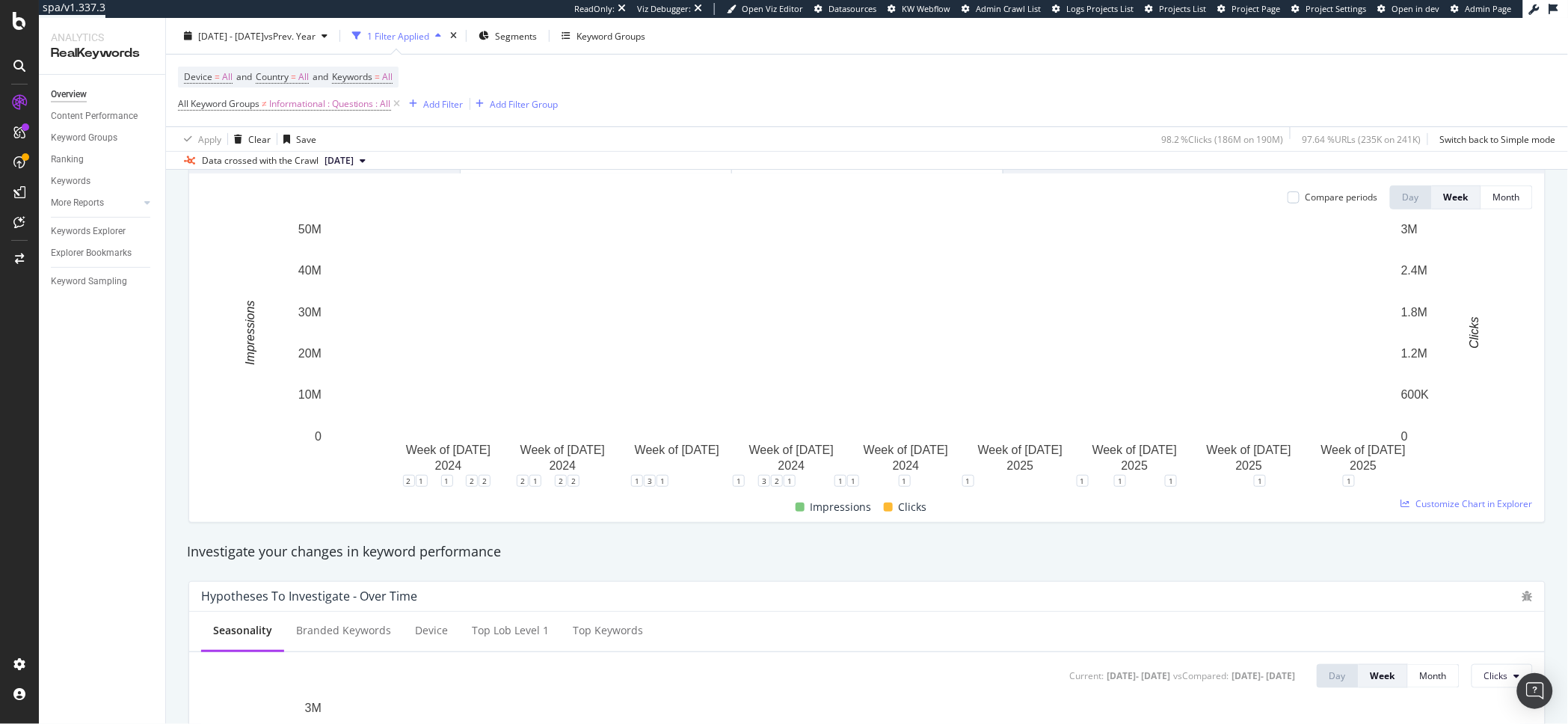
scroll to position [519, 0]
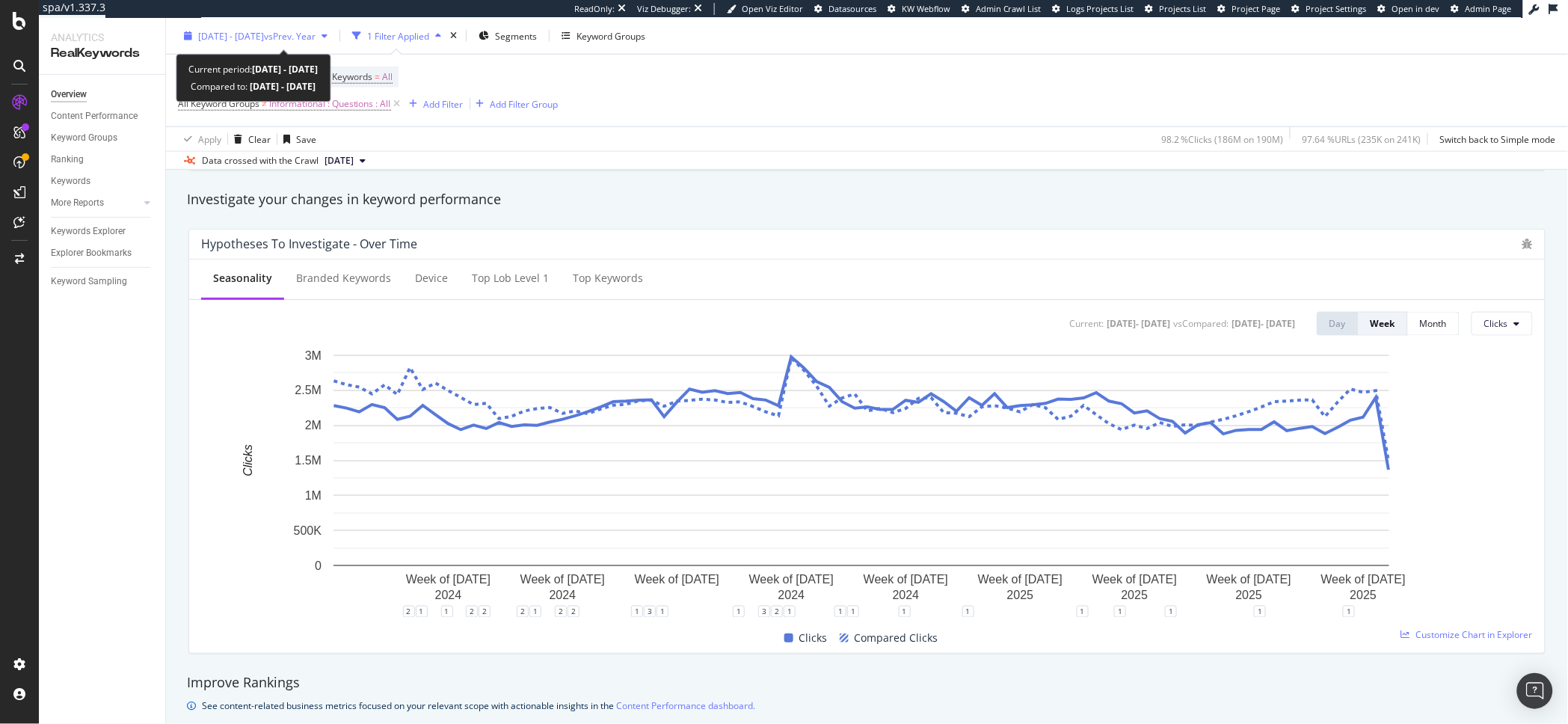
click at [264, 40] on span "2024 Jan. 1st - 2025 Aug. 7th" at bounding box center [231, 36] width 66 height 12
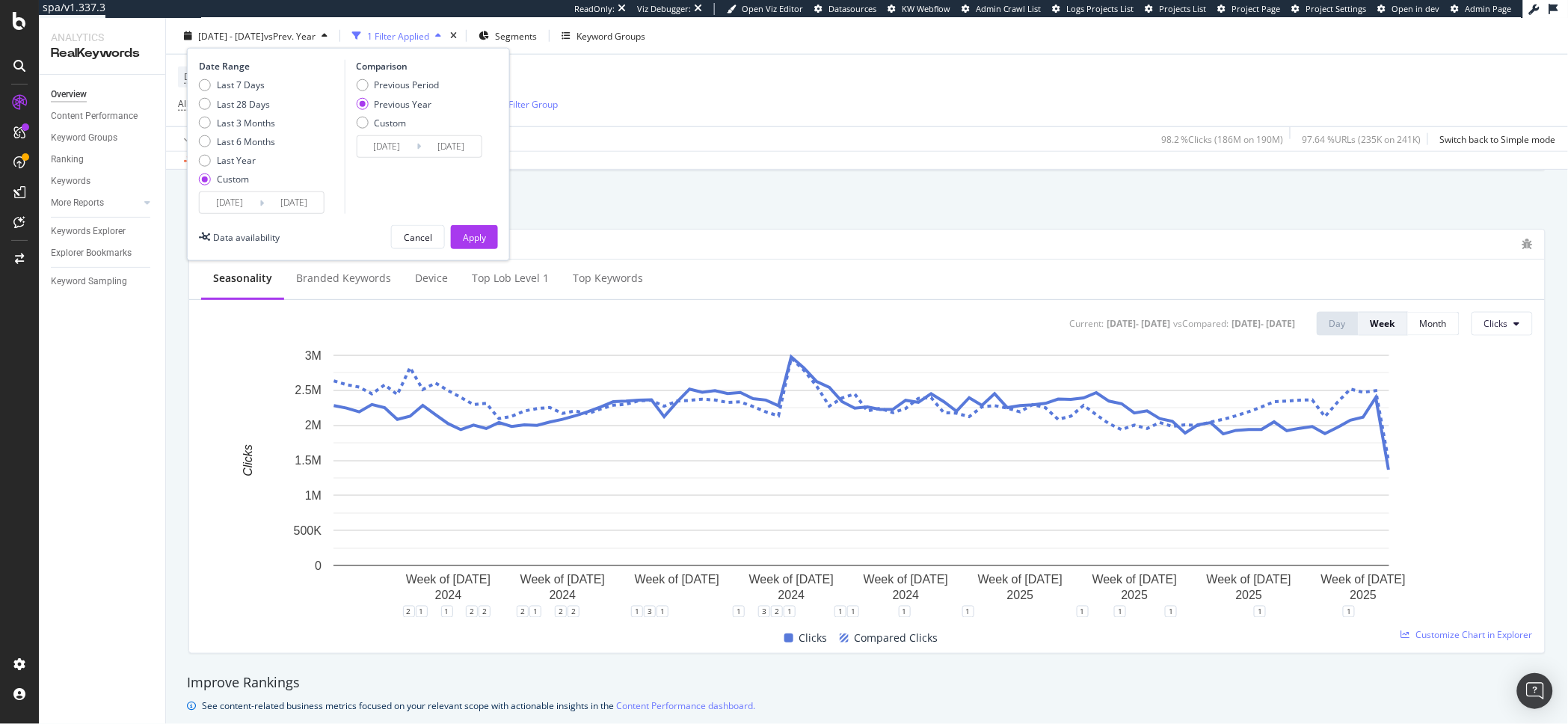
click at [313, 214] on div "Date Range Last 7 Days Last 28 Days Last 3 Months Last 6 Months Last Year Custo…" at bounding box center [347, 155] width 323 height 213
click at [313, 208] on input "2025/08/07" at bounding box center [294, 202] width 60 height 21
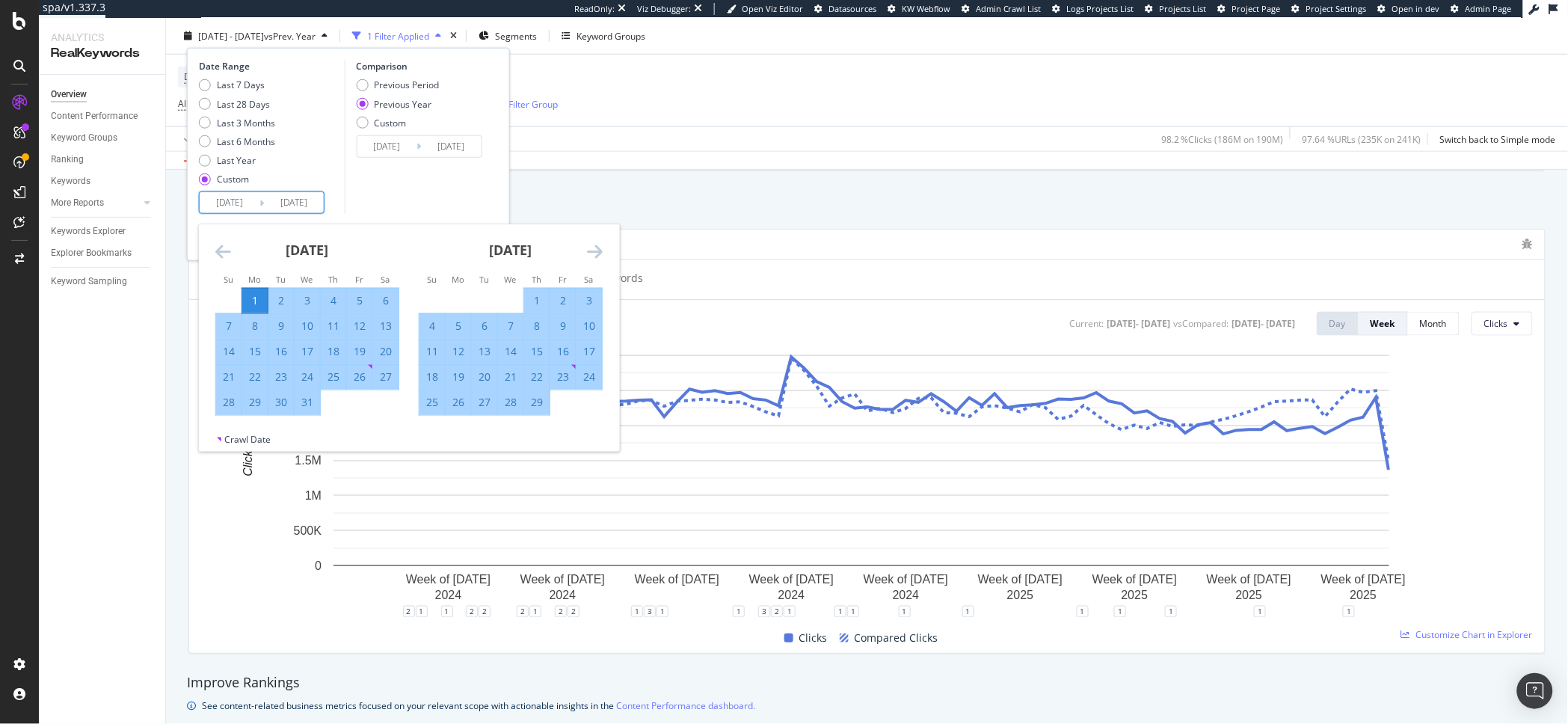
click at [595, 251] on icon "Move forward to switch to the next month." at bounding box center [595, 251] width 16 height 18
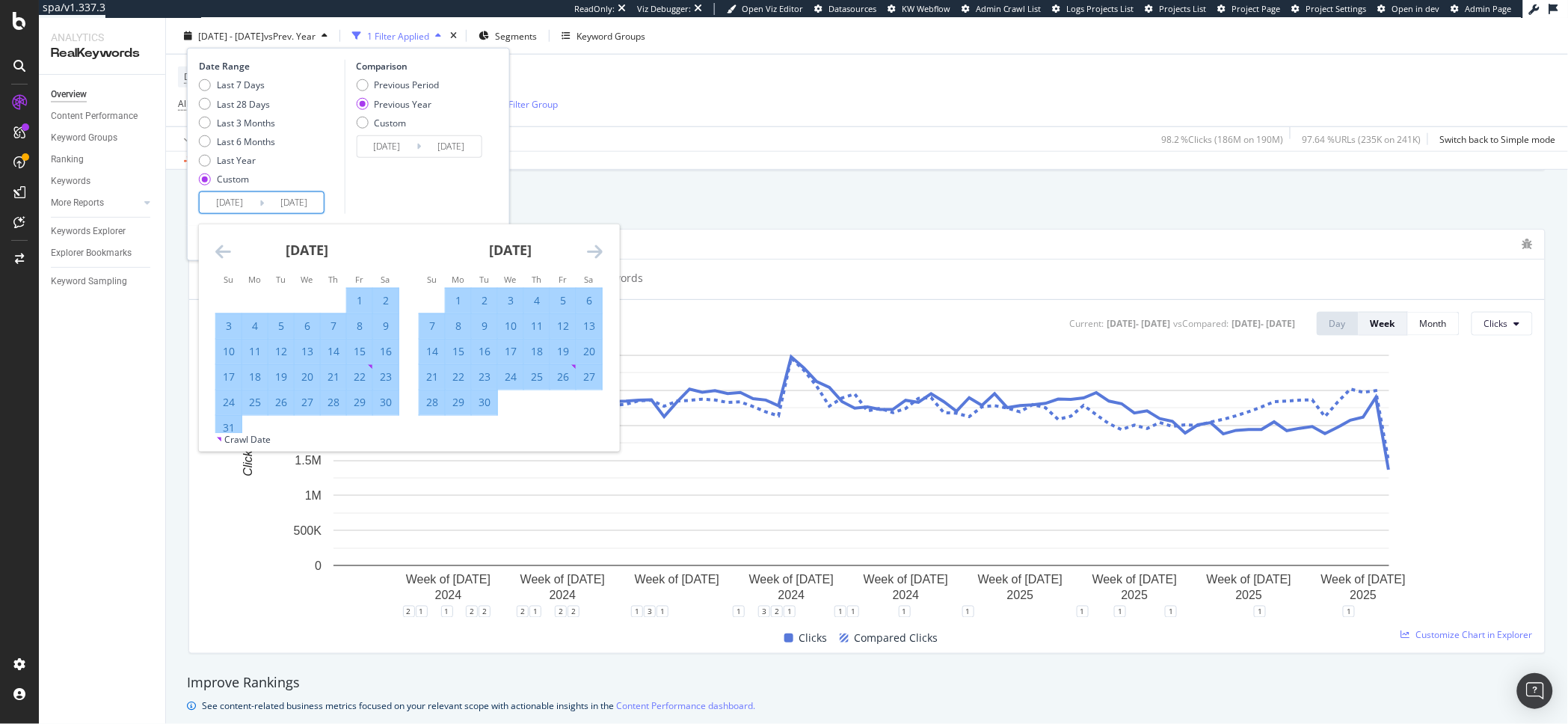
click at [595, 251] on icon "Move forward to switch to the next month." at bounding box center [595, 251] width 16 height 18
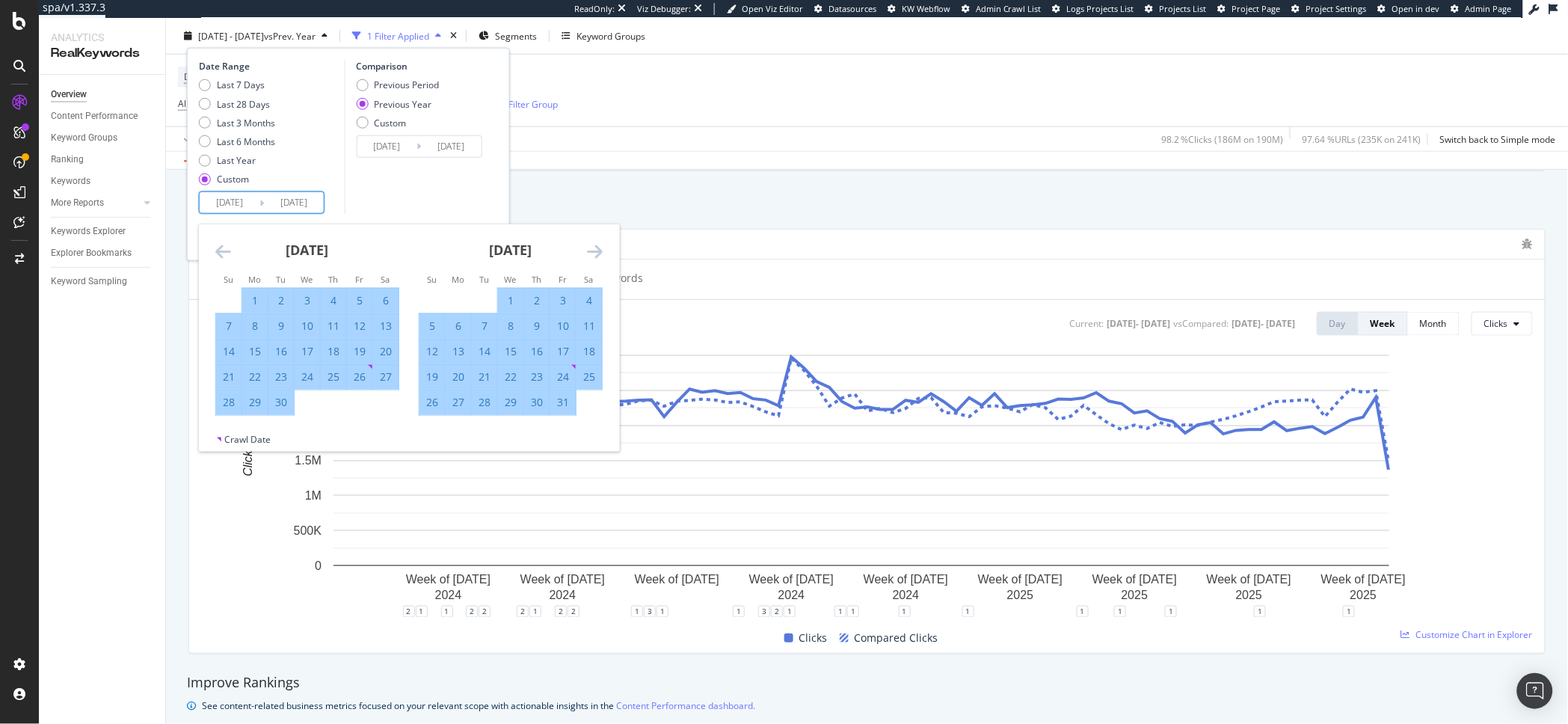
click at [595, 251] on icon "Move forward to switch to the next month." at bounding box center [595, 251] width 16 height 18
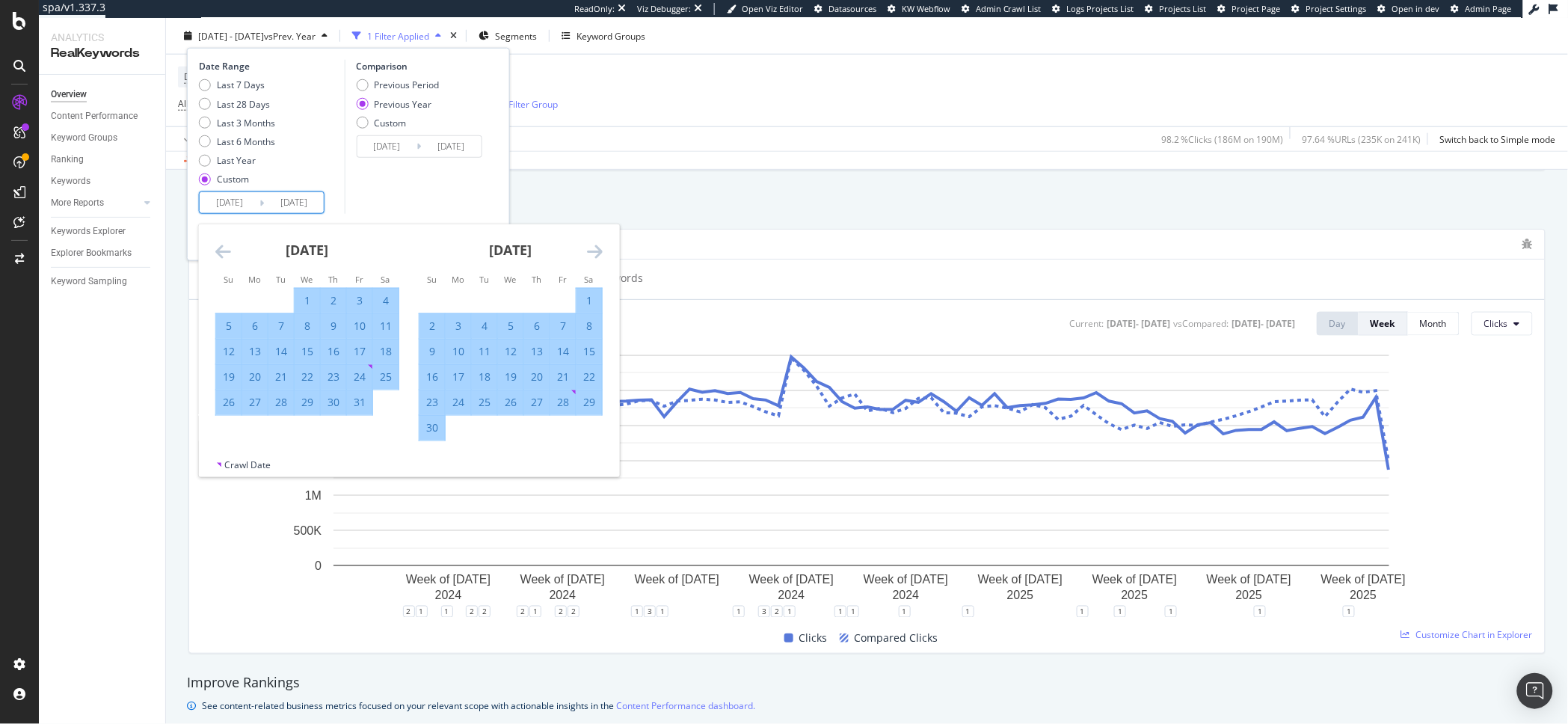
click at [595, 251] on icon "Move forward to switch to the next month." at bounding box center [595, 251] width 16 height 18
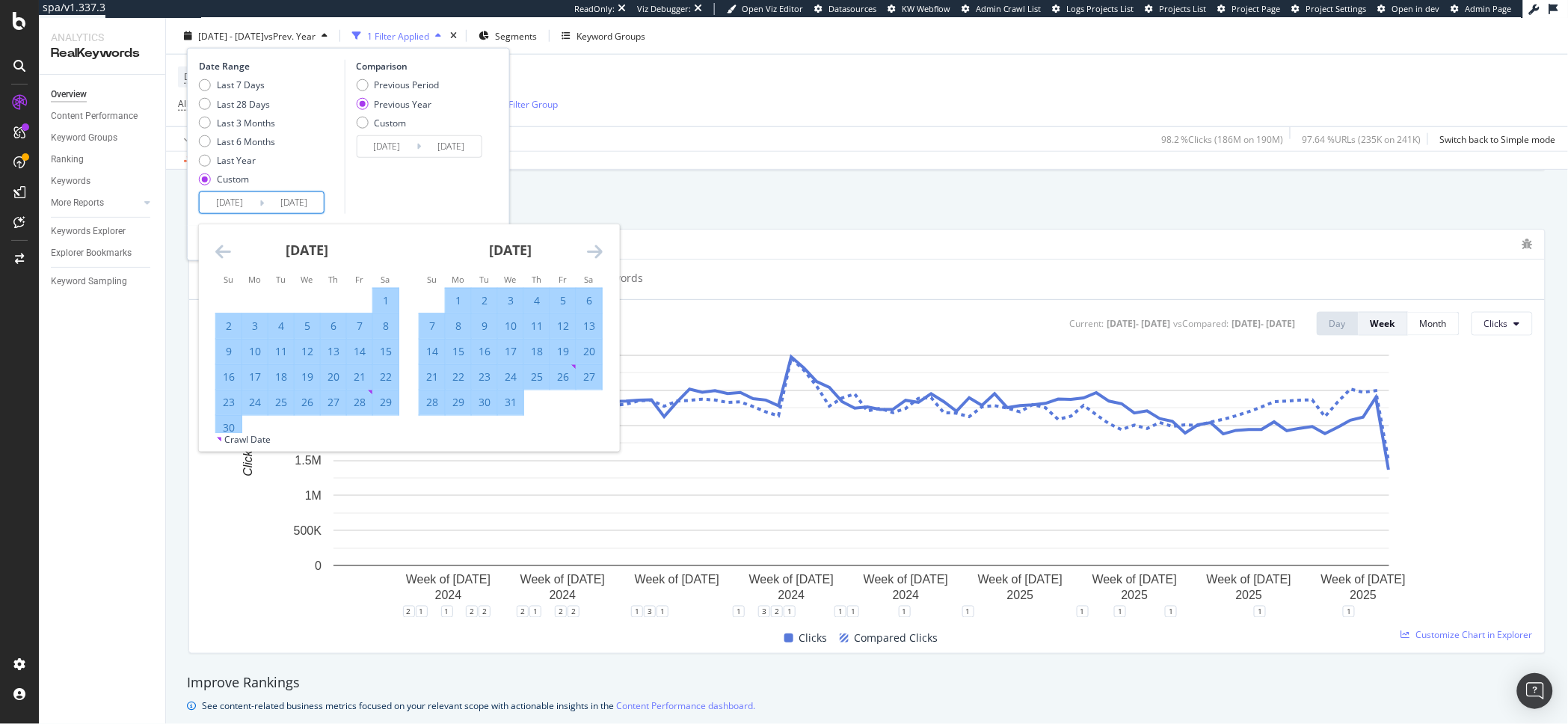
click at [595, 251] on icon "Move forward to switch to the next month." at bounding box center [595, 251] width 16 height 18
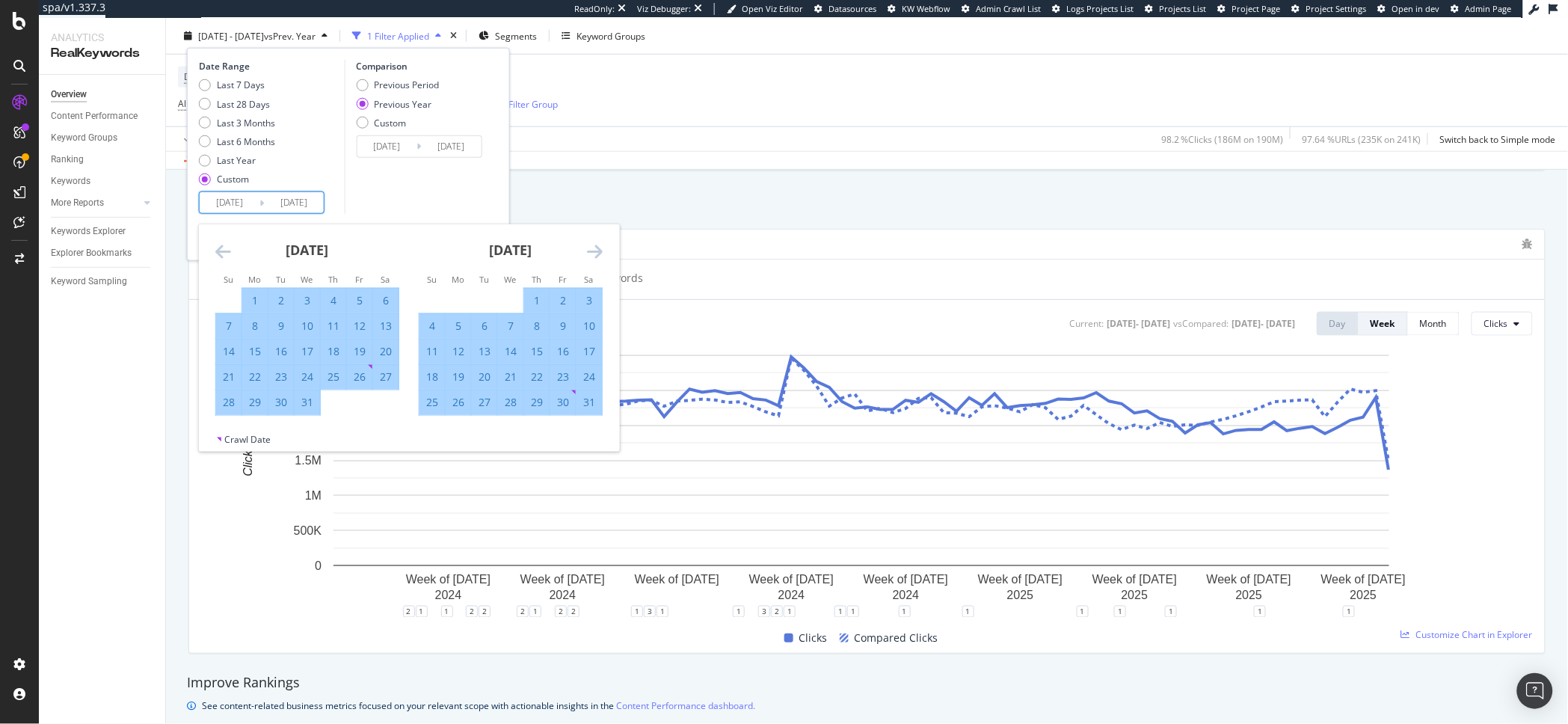
click at [595, 251] on icon "Move forward to switch to the next month." at bounding box center [595, 251] width 16 height 18
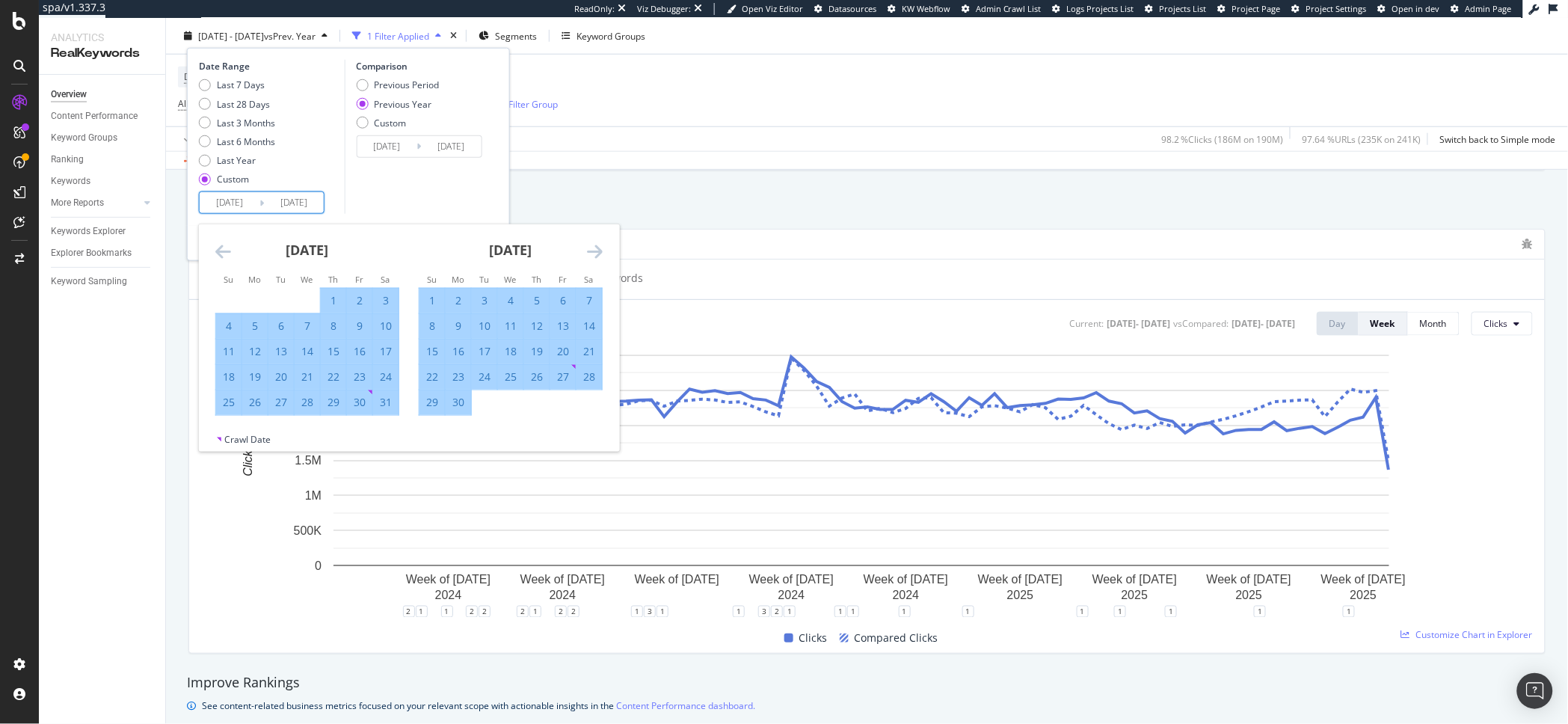
click at [595, 251] on icon "Move forward to switch to the next month." at bounding box center [595, 251] width 16 height 18
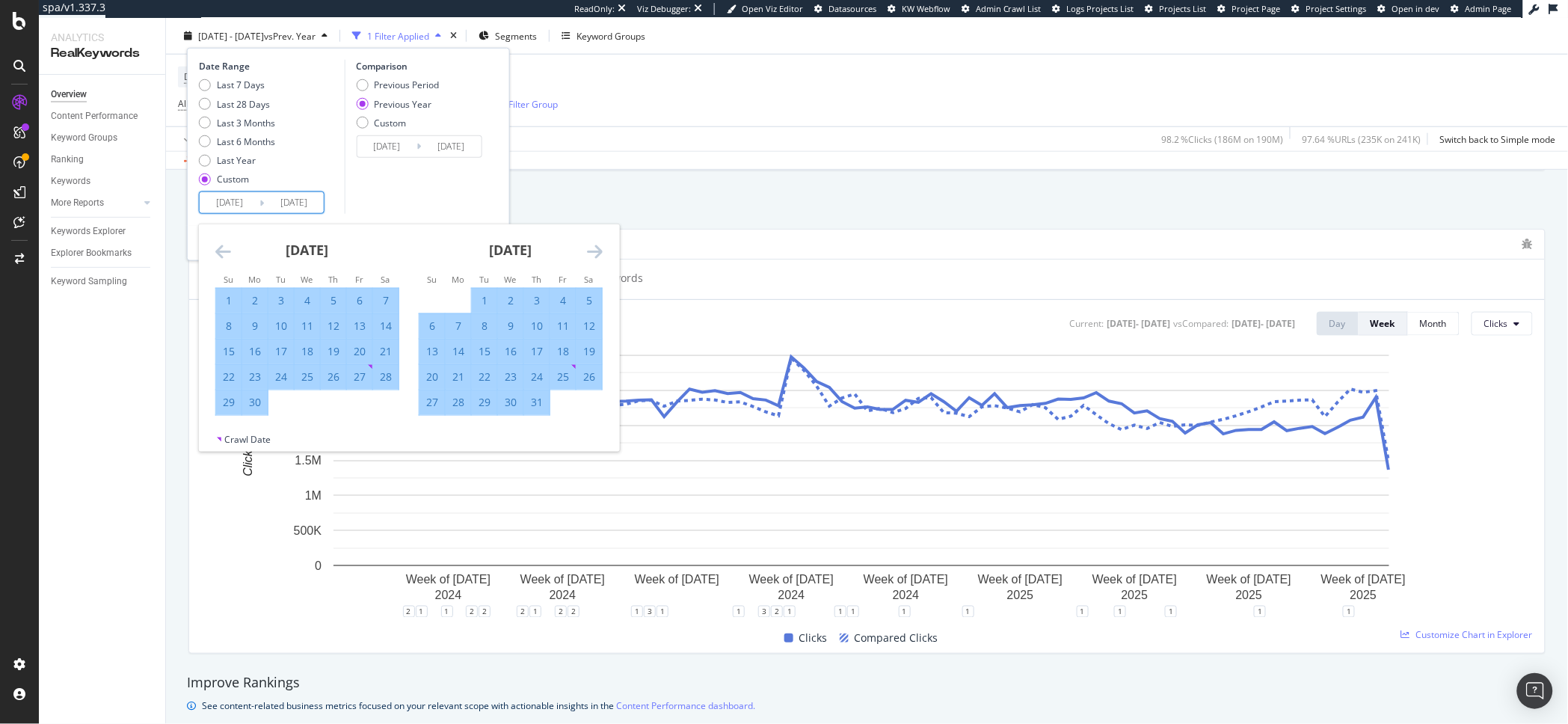
click at [595, 251] on icon "Move forward to switch to the next month." at bounding box center [595, 251] width 16 height 18
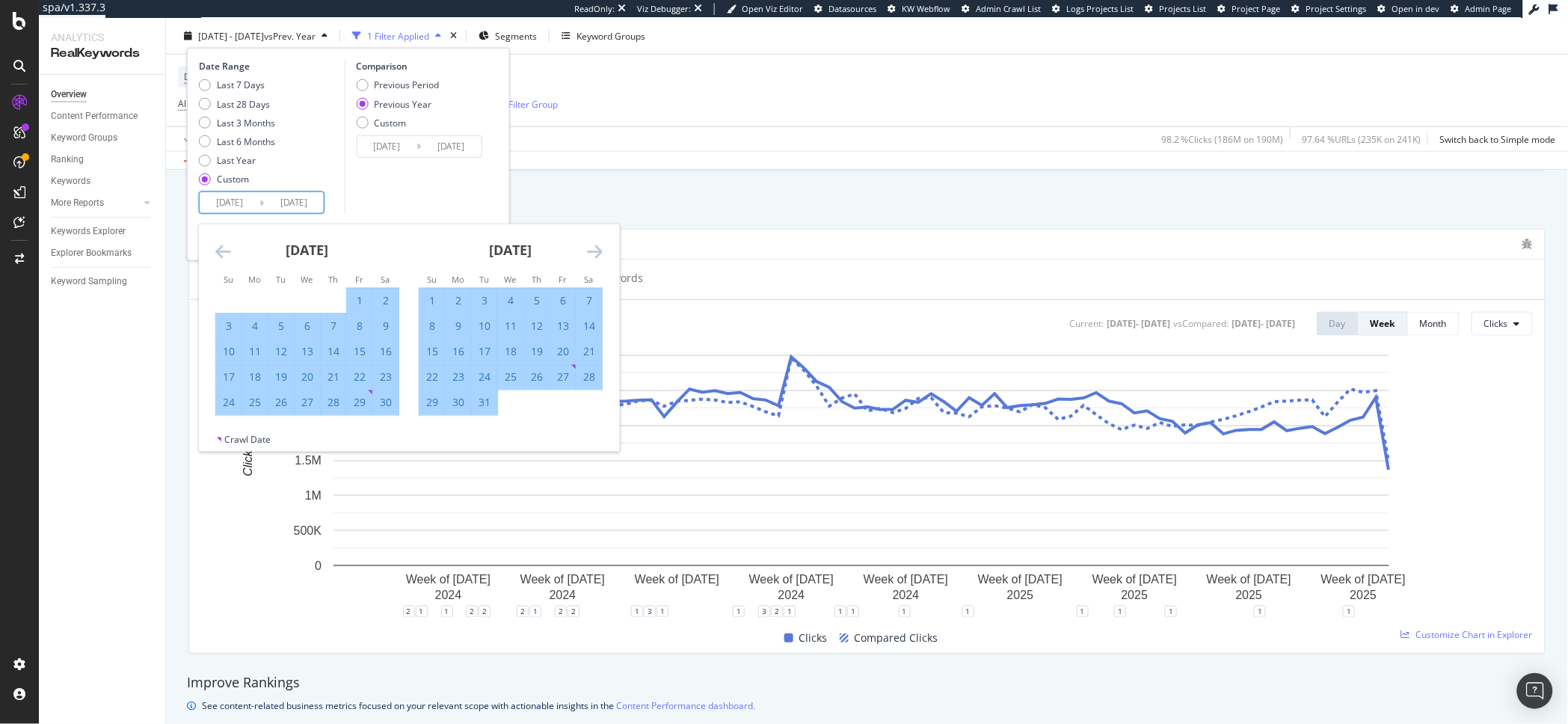
click at [595, 251] on icon "Move forward to switch to the next month." at bounding box center [595, 251] width 16 height 18
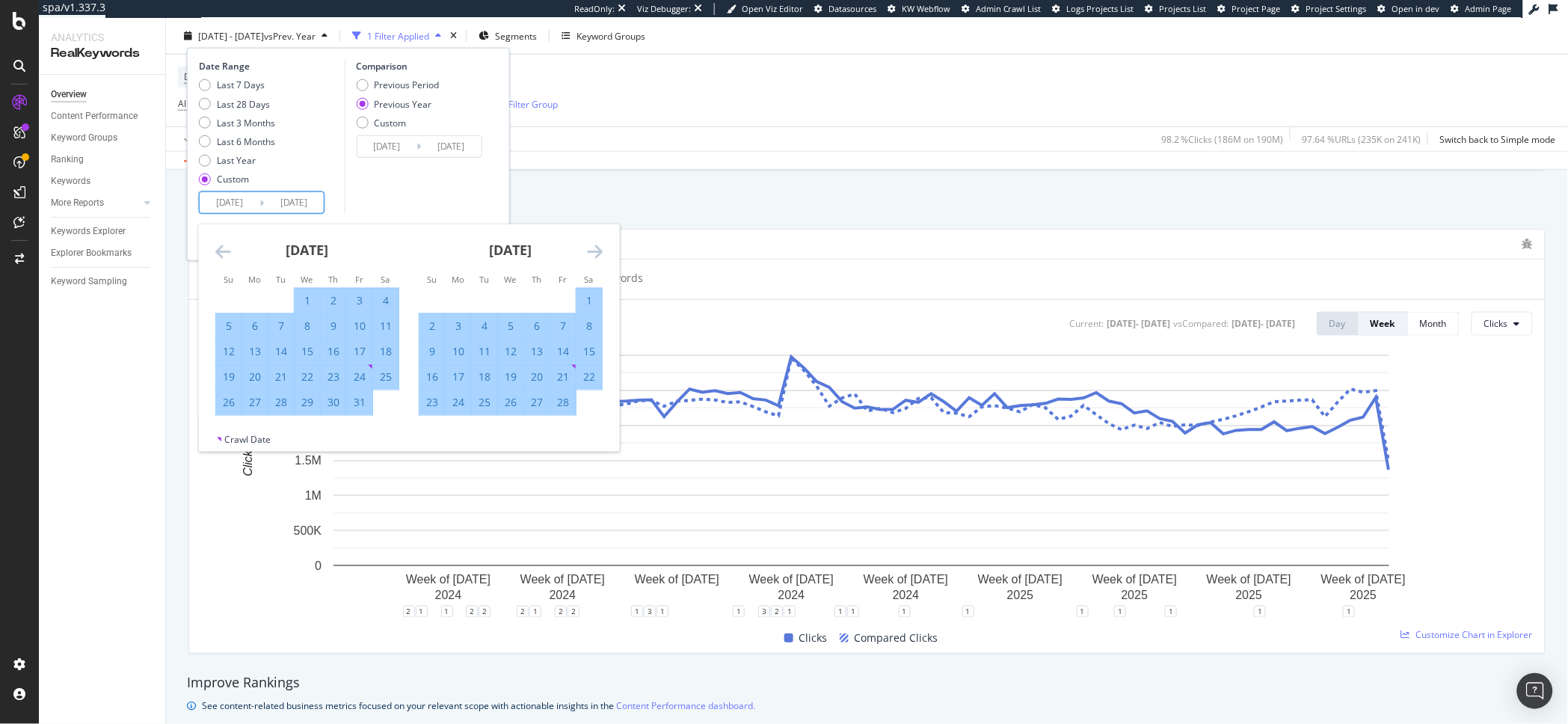
click at [595, 251] on icon "Move forward to switch to the next month." at bounding box center [595, 251] width 16 height 18
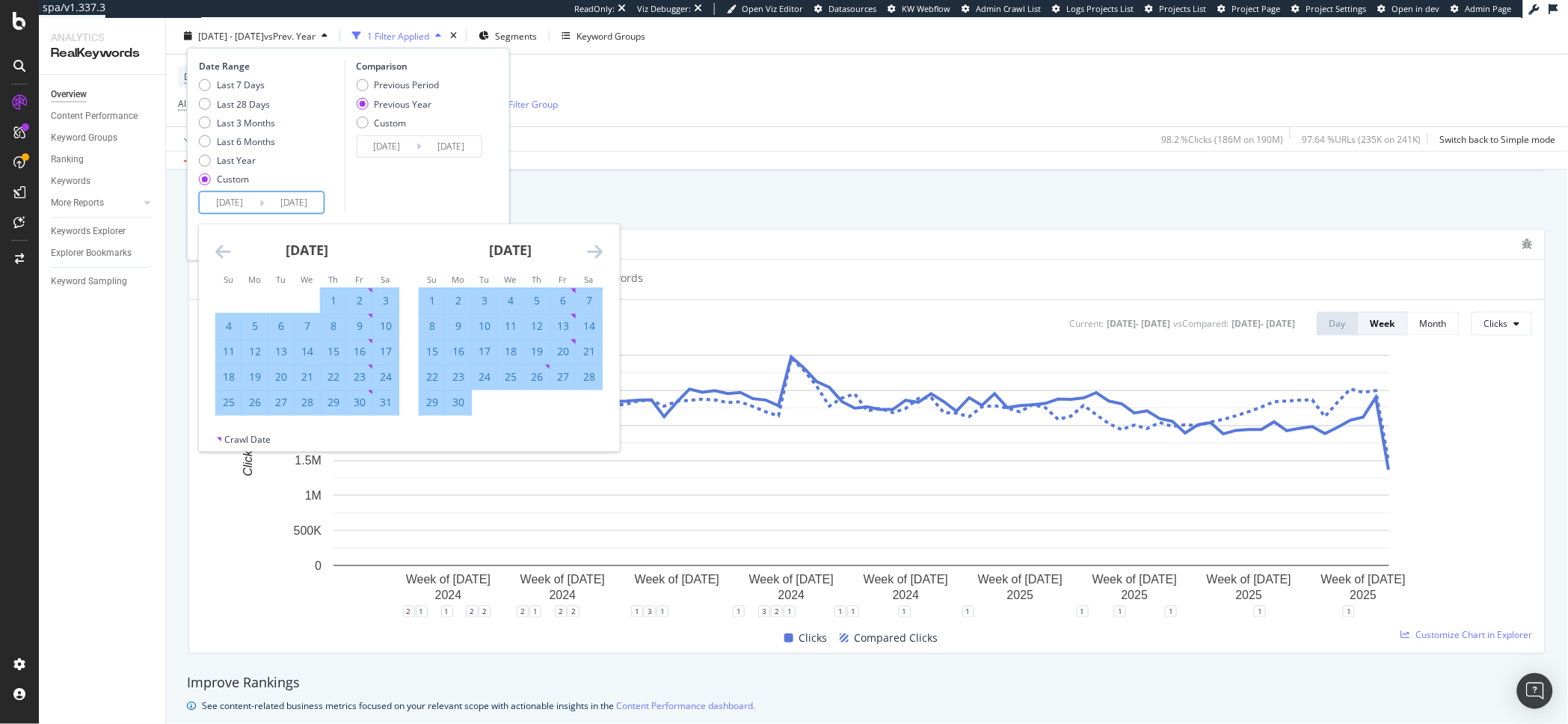
click at [595, 251] on icon "Move forward to switch to the next month." at bounding box center [595, 251] width 16 height 18
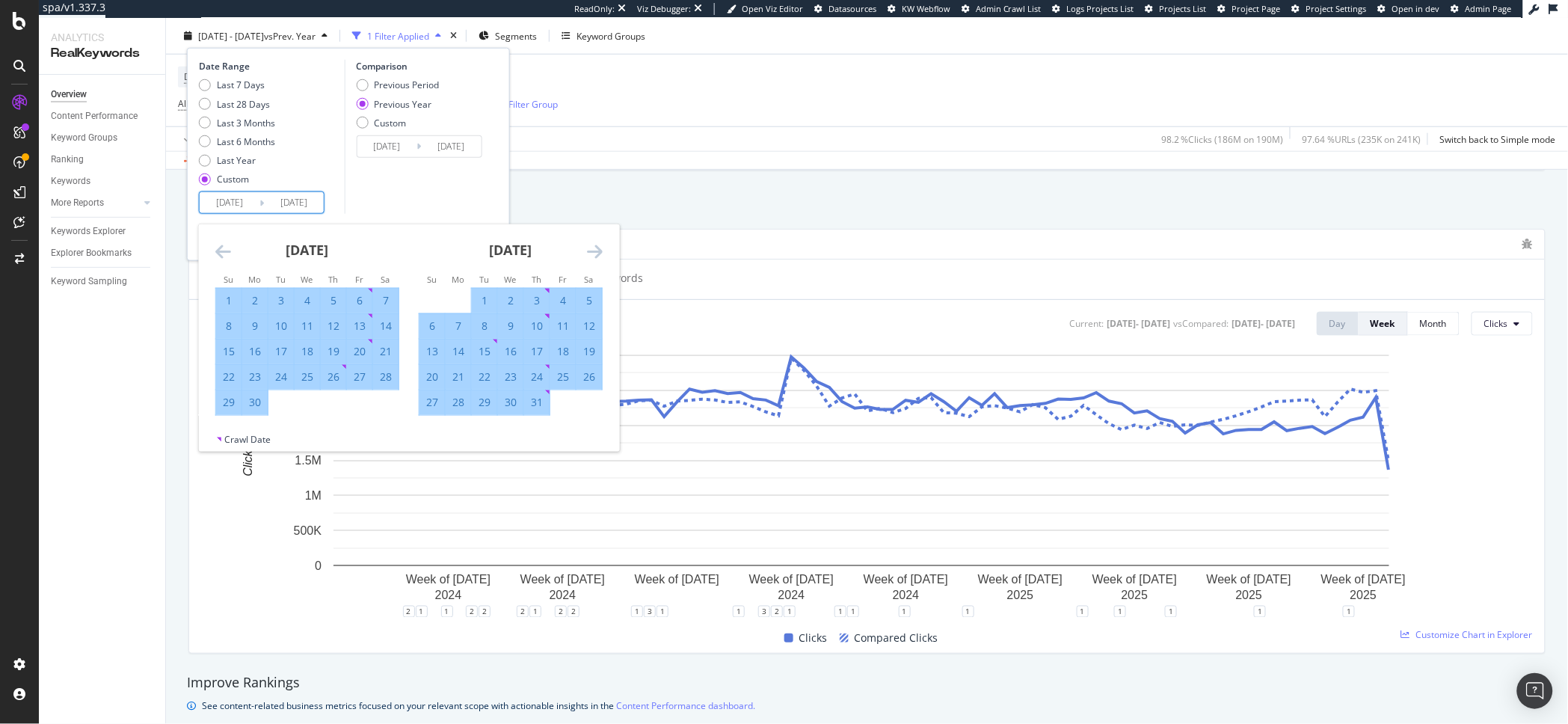
click at [595, 251] on icon "Move forward to switch to the next month." at bounding box center [595, 251] width 16 height 18
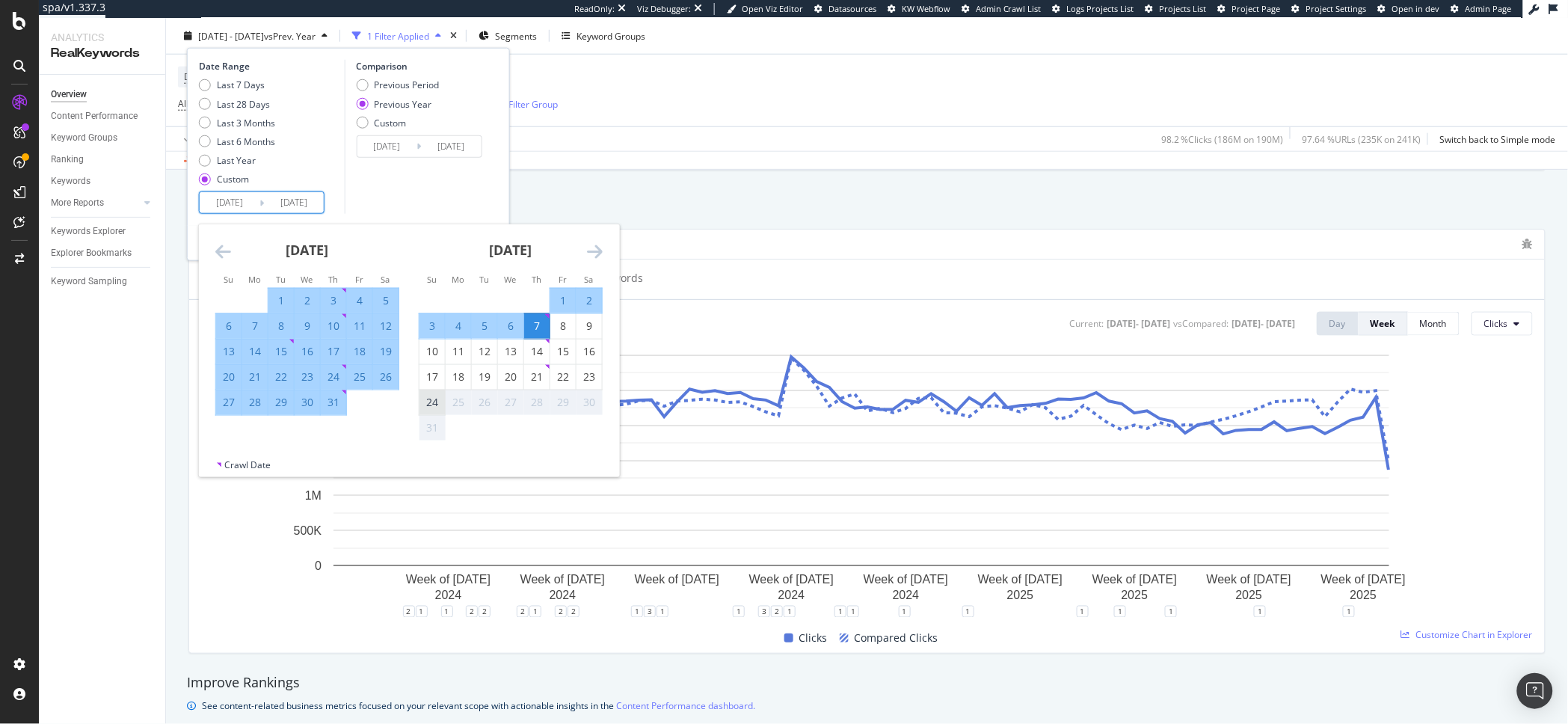
click at [425, 407] on div "24" at bounding box center [432, 402] width 26 height 15
type input "2025/08/24"
type input "2024/08/25"
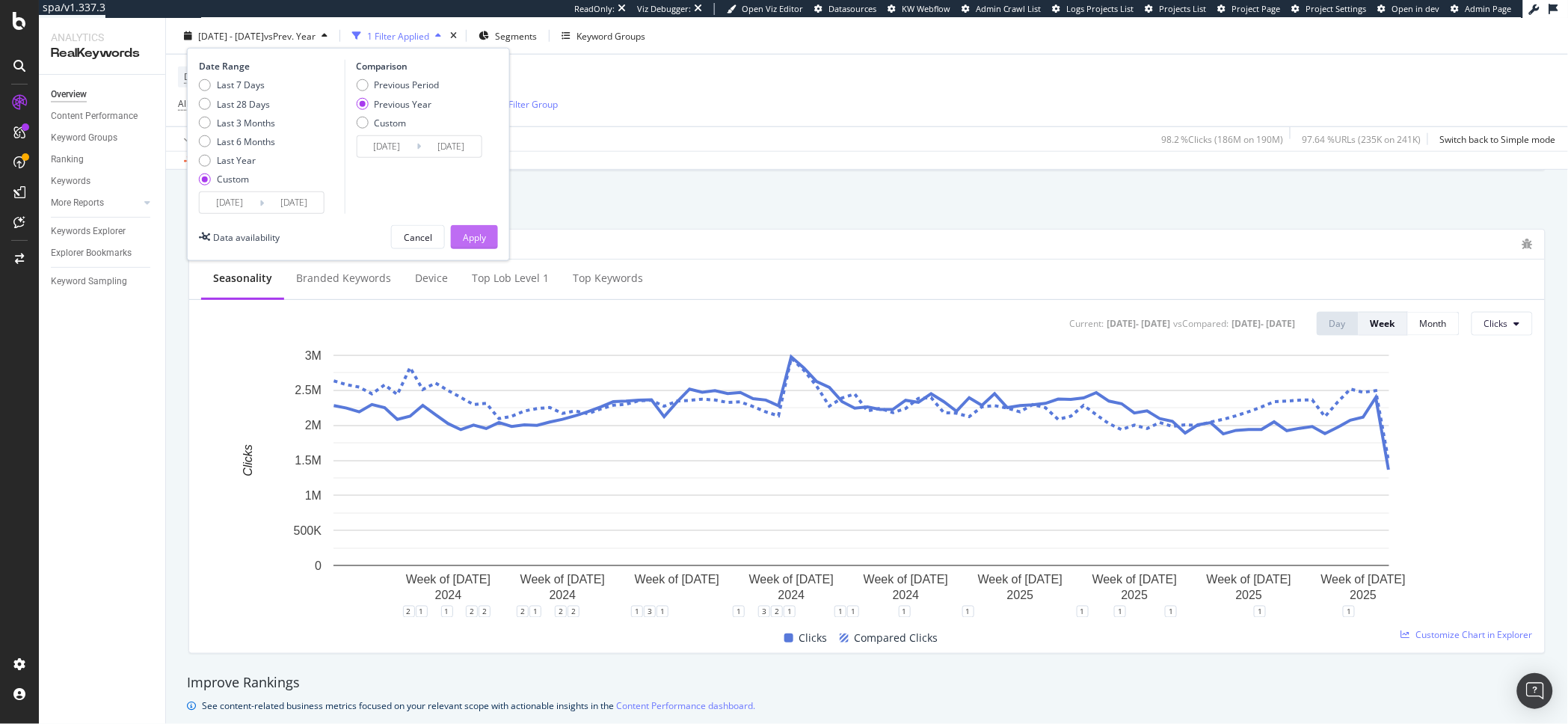
click at [484, 244] on div "Apply" at bounding box center [474, 236] width 23 height 23
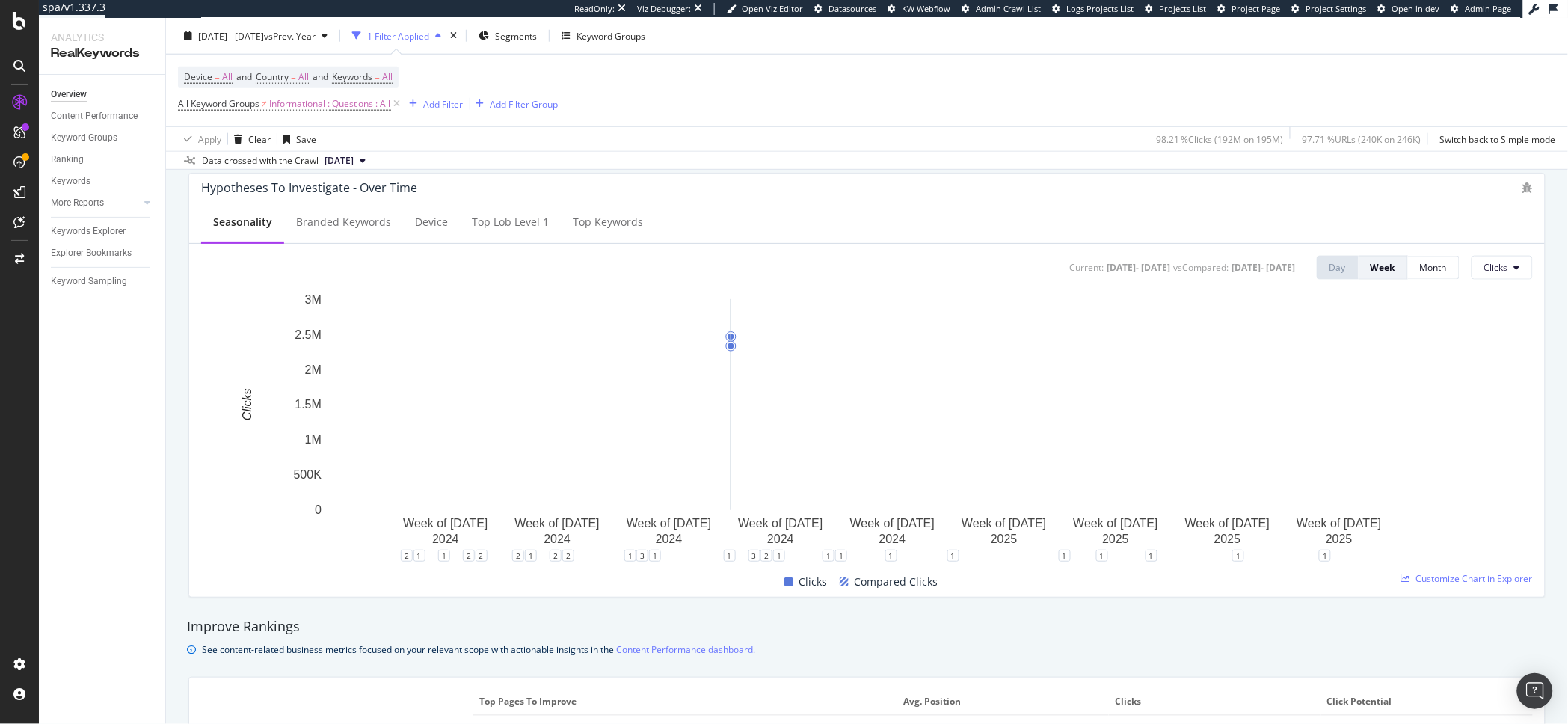
scroll to position [592, 0]
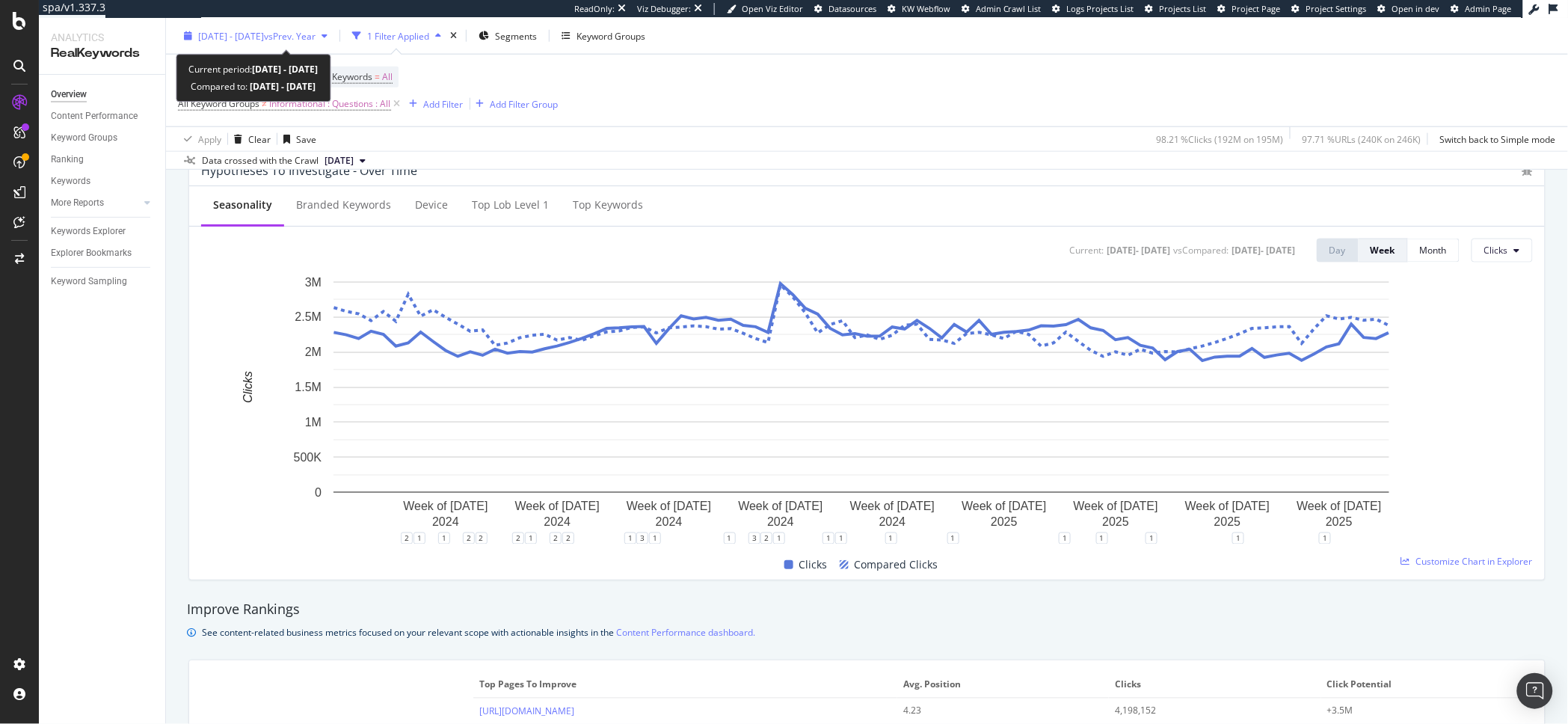
click at [260, 43] on div "2024 Jan. 1st - 2025 Aug. 24th vs Prev. Year" at bounding box center [256, 36] width 155 height 23
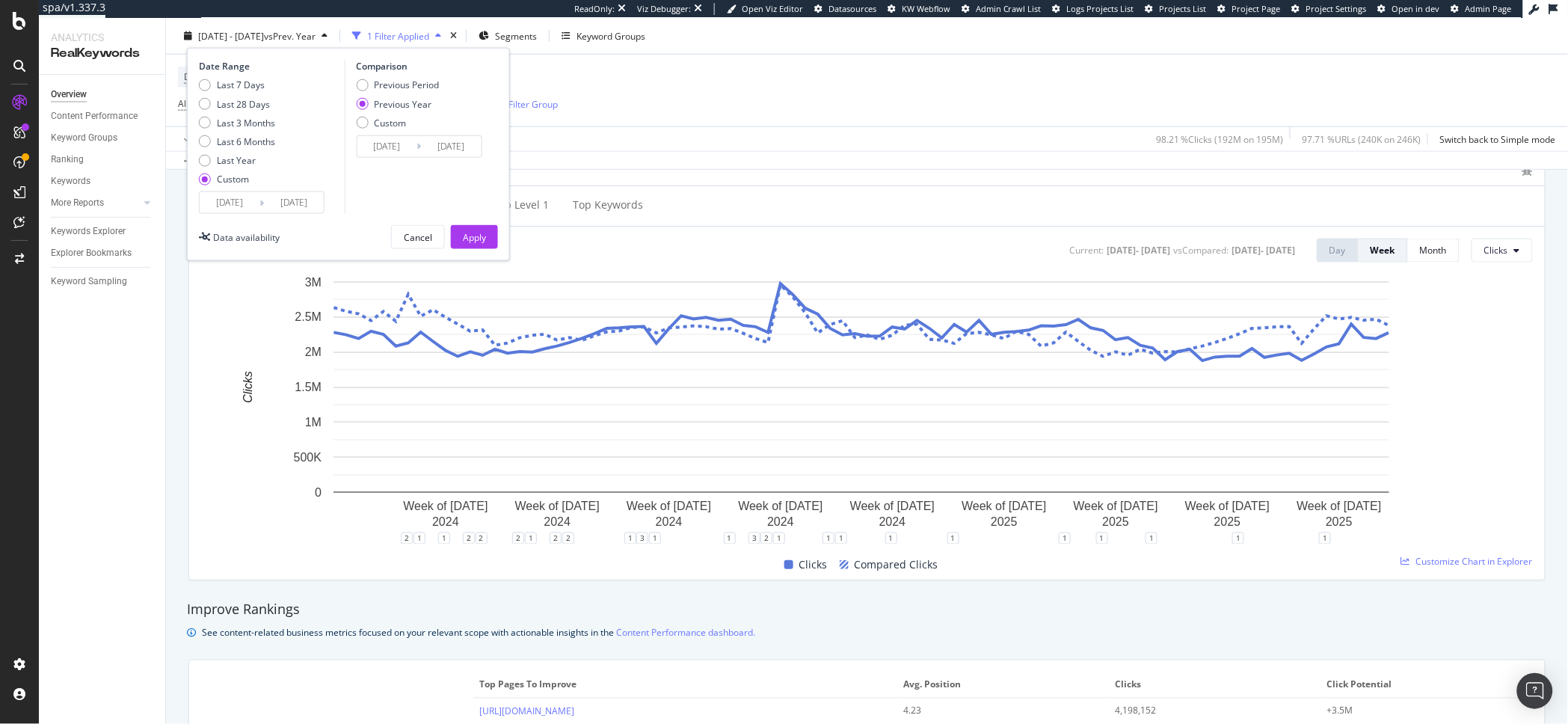
click at [226, 206] on input "2024/01/01" at bounding box center [229, 202] width 60 height 21
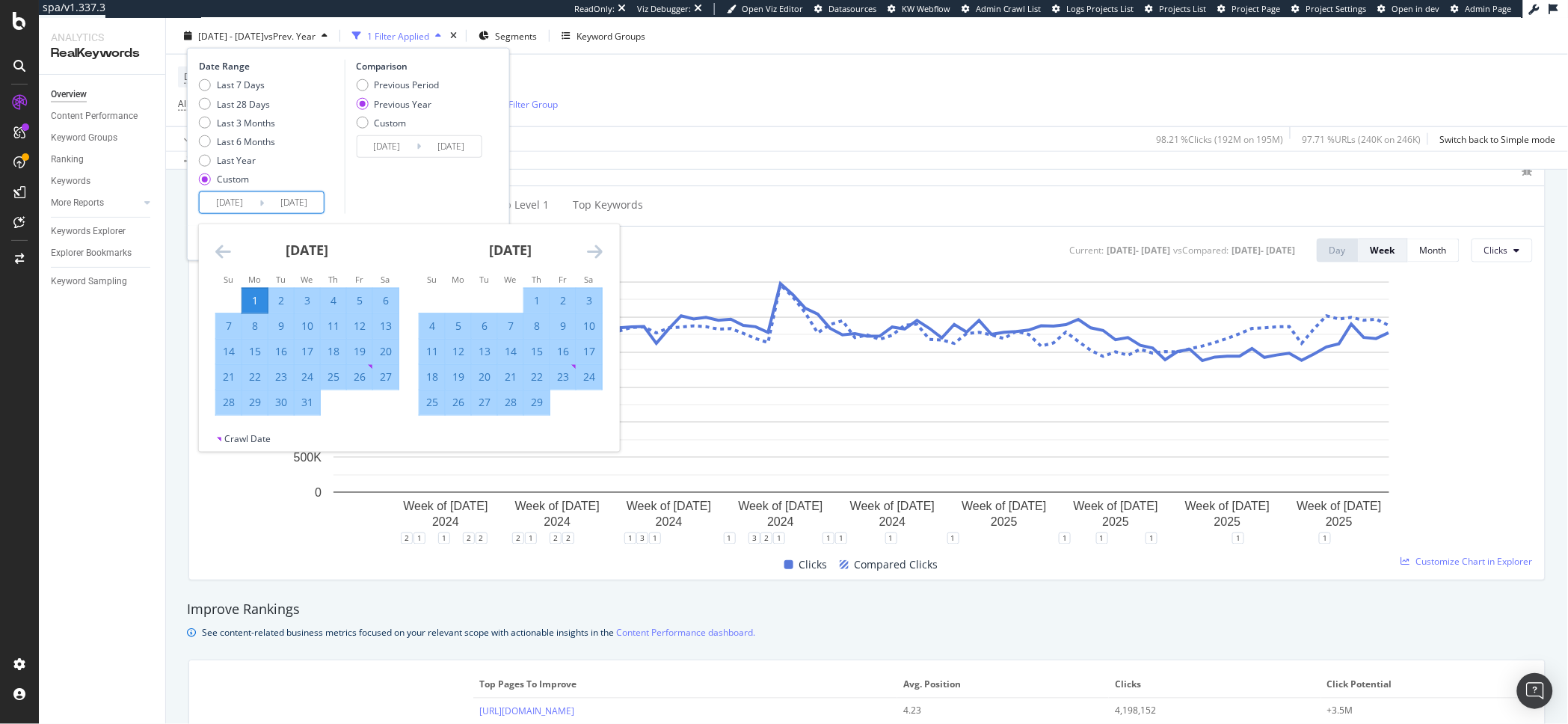
click at [215, 243] on icon "Move backward to switch to the previous month." at bounding box center [223, 251] width 16 height 18
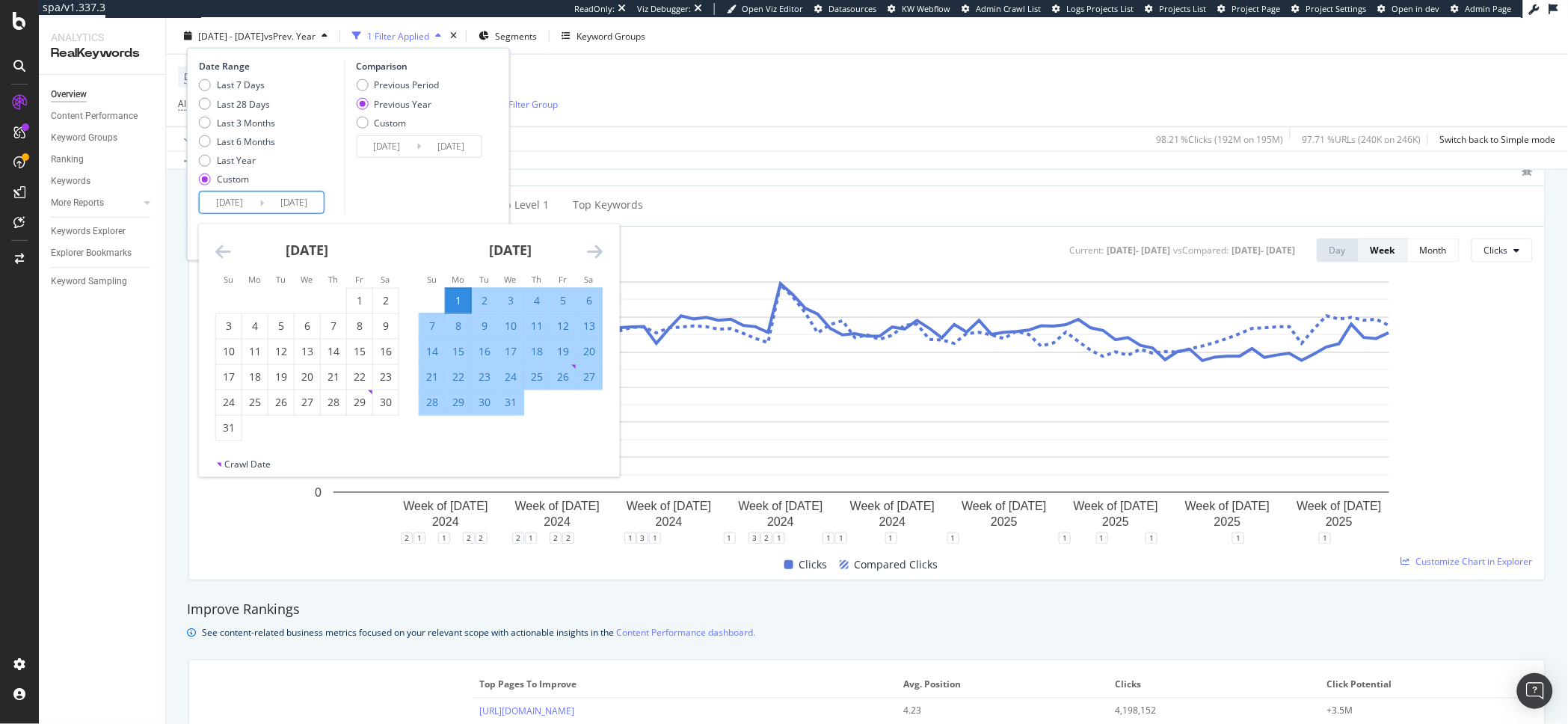
click at [221, 247] on icon "Move backward to switch to the previous month." at bounding box center [223, 251] width 16 height 18
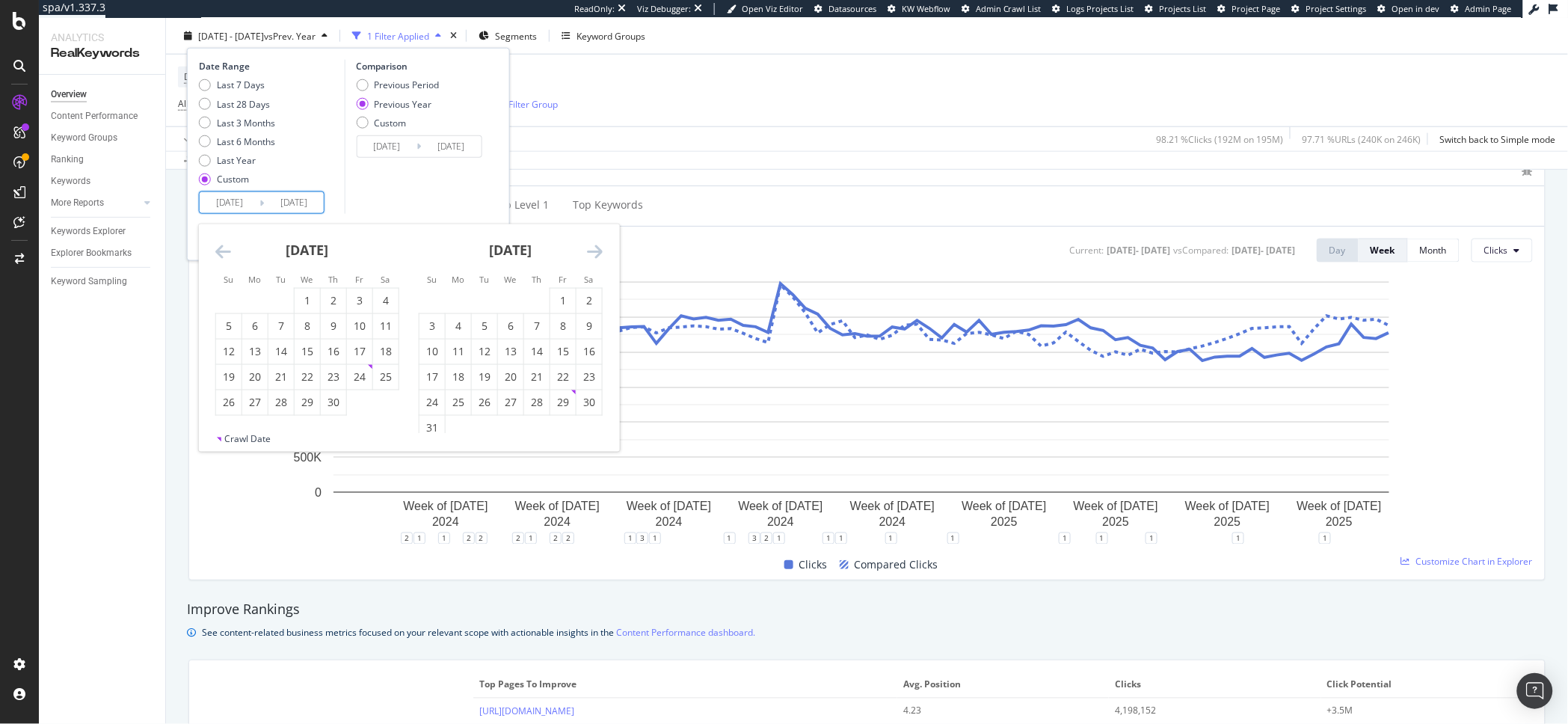
click at [221, 247] on icon "Move backward to switch to the previous month." at bounding box center [223, 251] width 16 height 18
click at [222, 247] on icon "Move backward to switch to the previous month." at bounding box center [223, 251] width 16 height 18
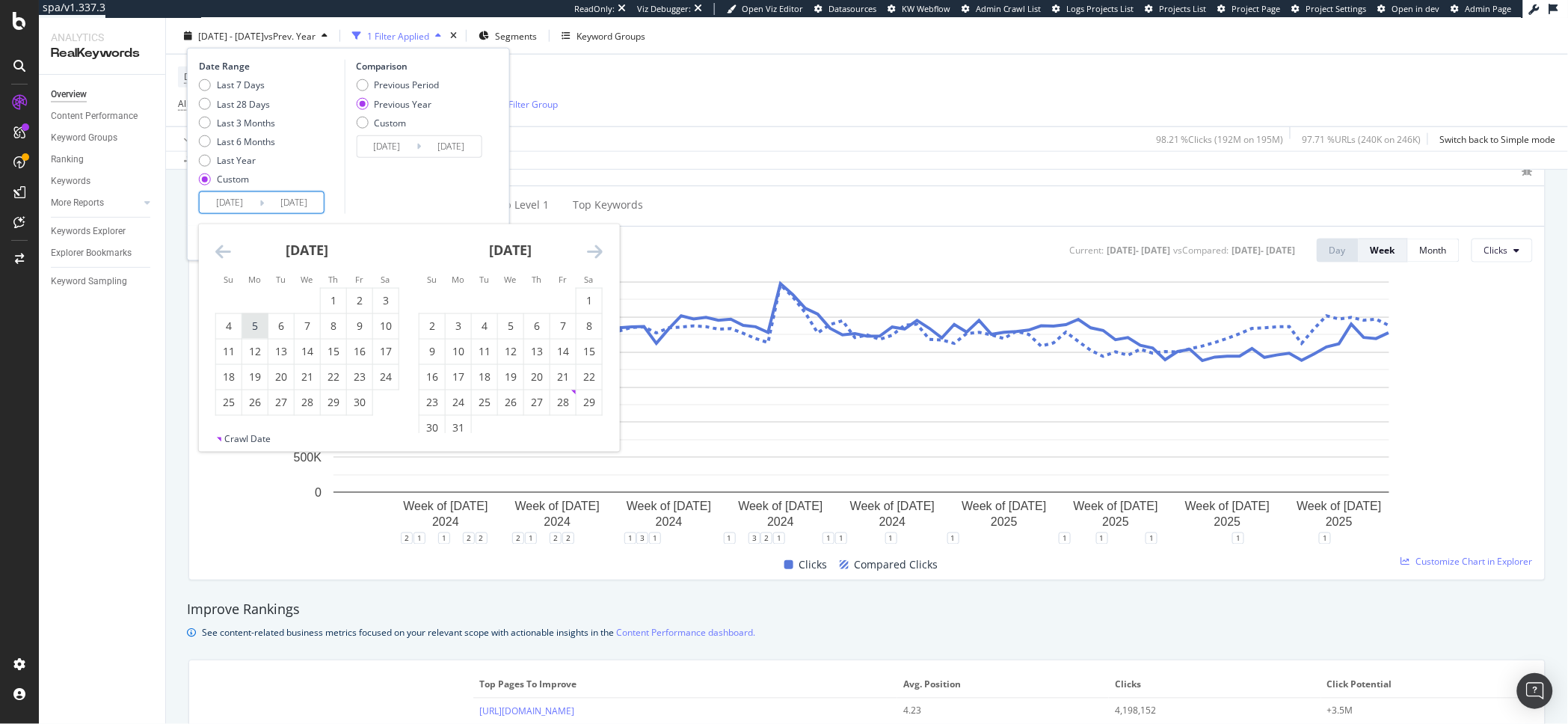
click at [250, 334] on div "5" at bounding box center [255, 327] width 26 height 25
type input "2023/06/05"
type input "2022/06/06"
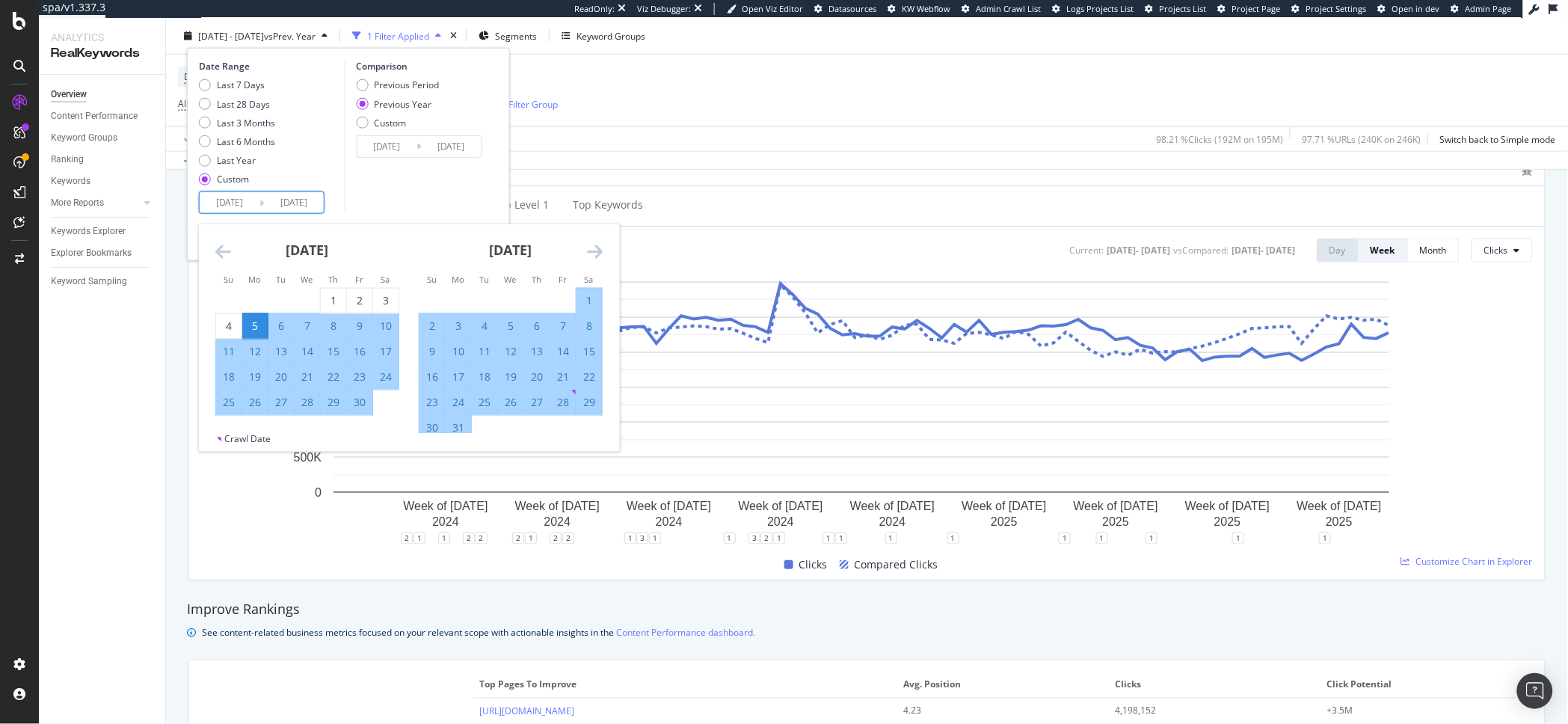
click at [440, 180] on div "Comparison Previous Period Previous Year Custom 2022/06/06 Navigate forward to …" at bounding box center [414, 137] width 142 height 154
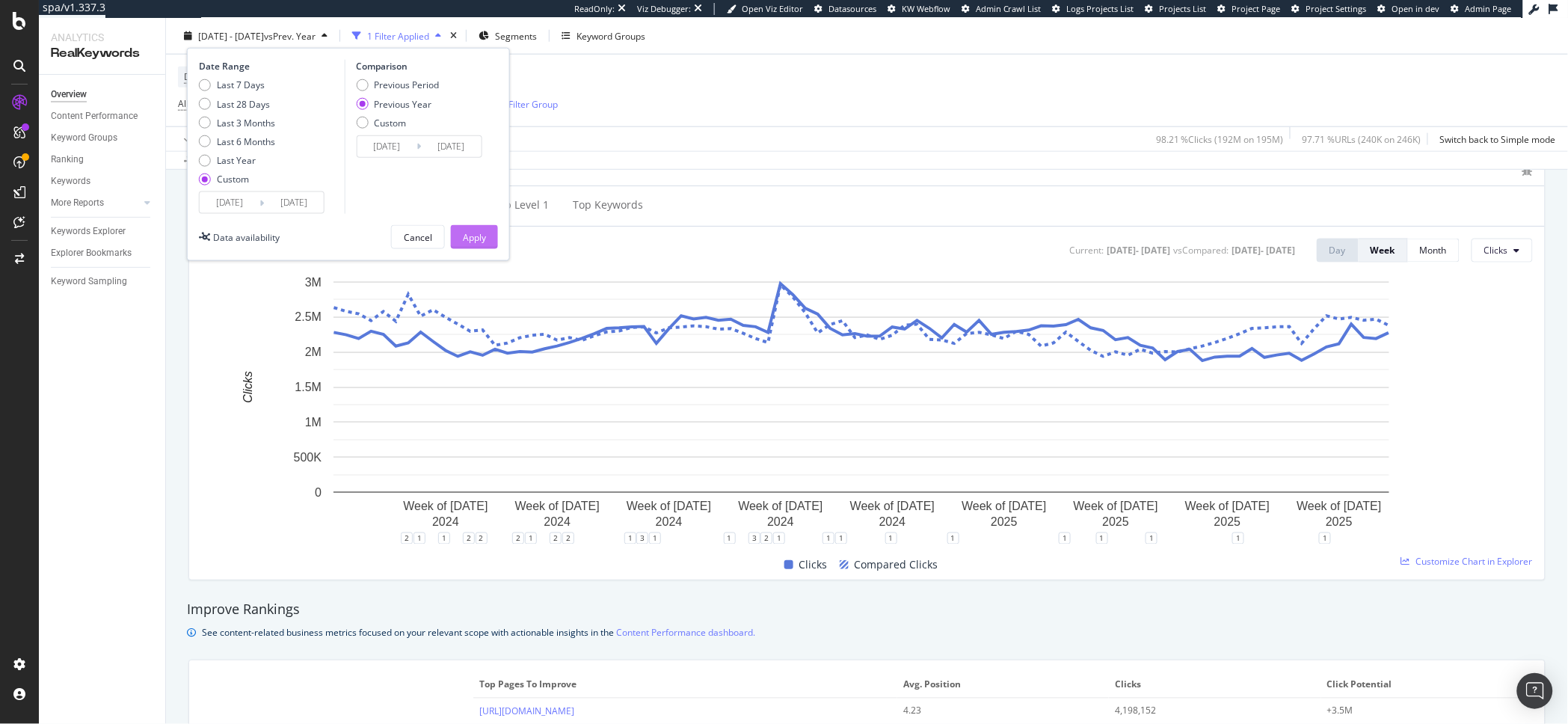
click at [470, 230] on div "Apply" at bounding box center [474, 236] width 23 height 12
